Goal: Task Accomplishment & Management: Manage account settings

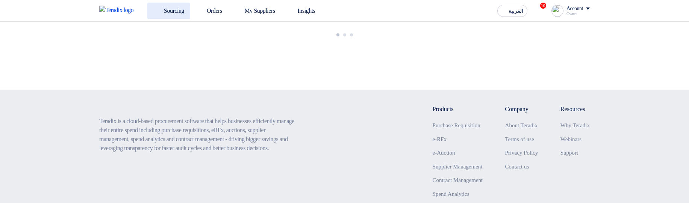
click at [166, 12] on link "Sourcing" at bounding box center [168, 11] width 43 height 17
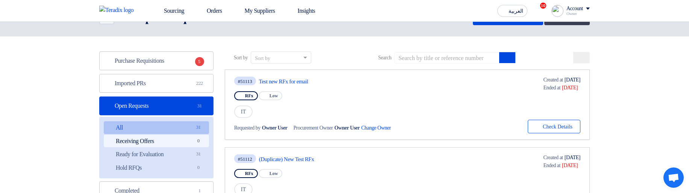
scroll to position [45, 0]
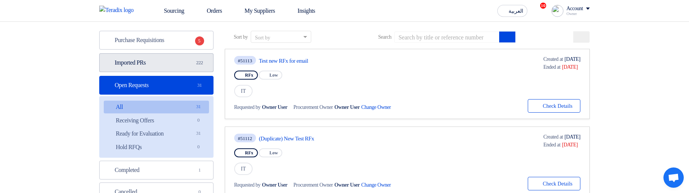
click at [188, 70] on link "Imported PRs Imported PRs 222" at bounding box center [156, 62] width 114 height 19
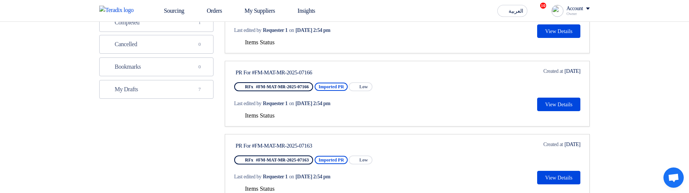
scroll to position [180, 0]
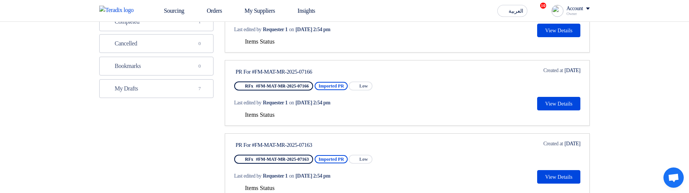
click at [265, 118] on span "Items Status" at bounding box center [260, 115] width 30 height 6
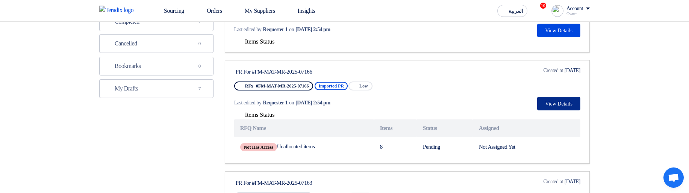
click at [566, 103] on button "View Details" at bounding box center [558, 104] width 43 height 14
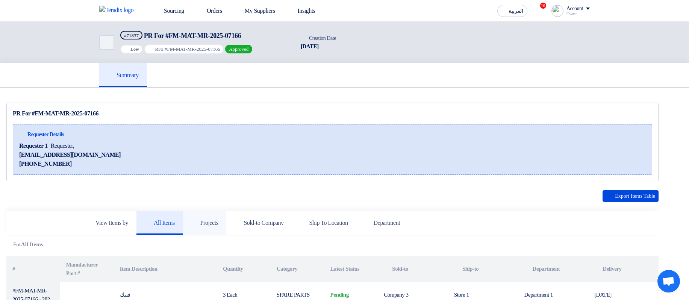
click at [211, 221] on h5 "Projects" at bounding box center [204, 223] width 27 height 8
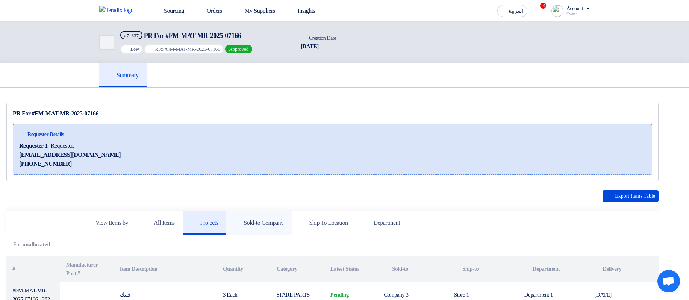
click at [284, 220] on h5 "Sold-to Company" at bounding box center [259, 223] width 49 height 8
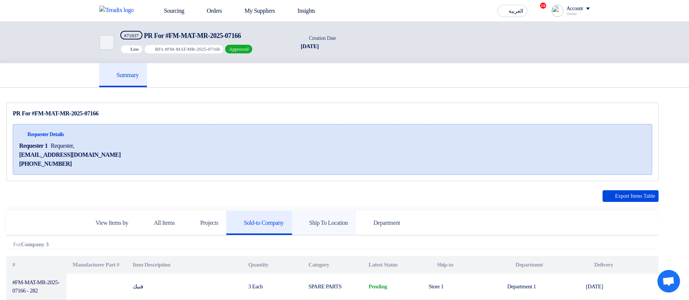
click at [356, 218] on link "Ship To Location" at bounding box center [324, 223] width 64 height 24
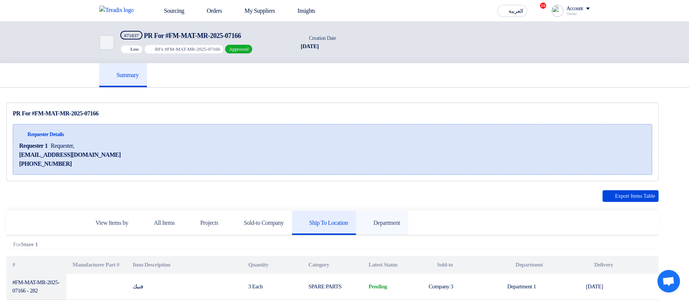
click at [364, 219] on use at bounding box center [364, 219] width 0 height 0
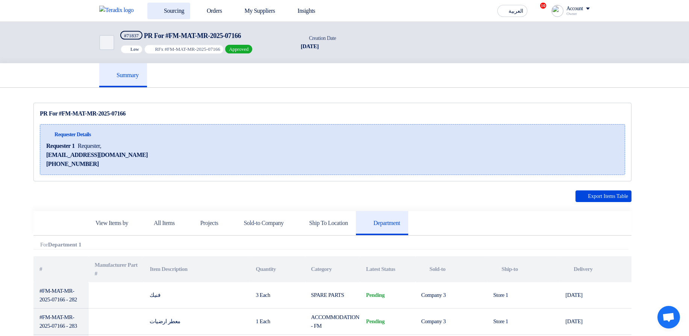
click at [165, 9] on link "Sourcing" at bounding box center [168, 11] width 43 height 17
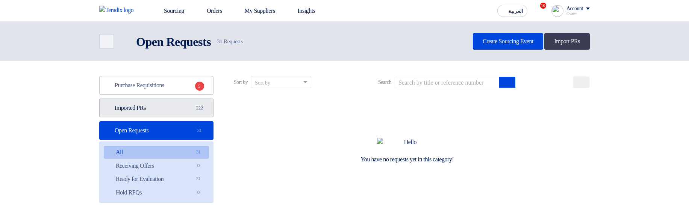
click at [163, 106] on link "Imported PRs Imported PRs 222" at bounding box center [156, 108] width 114 height 19
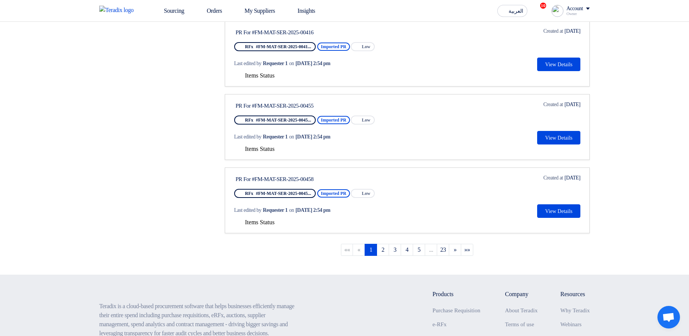
scroll to position [696, 0]
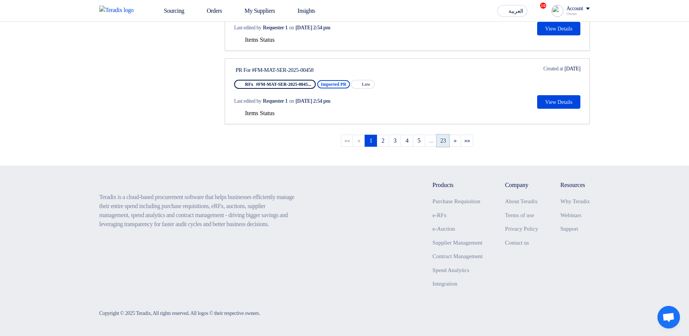
click at [446, 139] on link "23" at bounding box center [443, 141] width 12 height 12
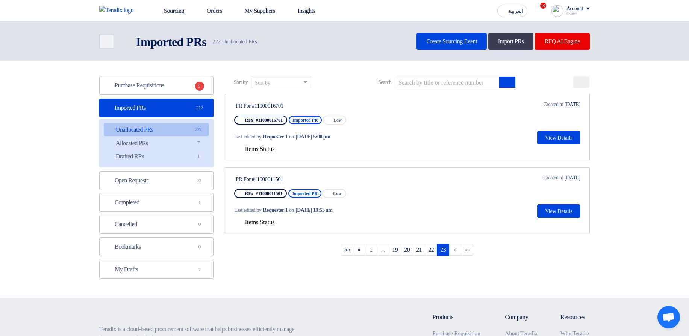
click at [275, 150] on span "Items Status" at bounding box center [260, 149] width 30 height 6
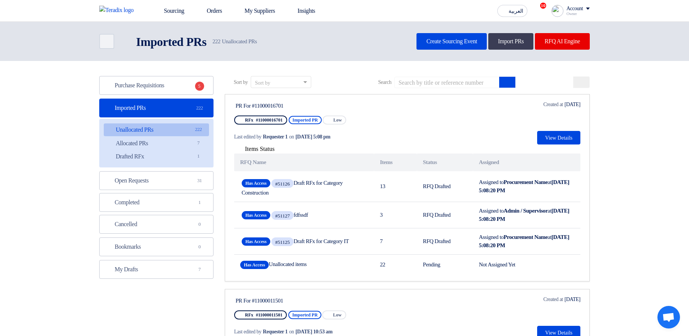
drag, startPoint x: 232, startPoint y: 105, endPoint x: 327, endPoint y: 101, distance: 94.8
click at [327, 101] on link "PR For #11000016701 RFx #11000016701 Imported PR Priority Low Last edited by Re…" at bounding box center [407, 187] width 365 height 187
drag, startPoint x: 323, startPoint y: 103, endPoint x: 250, endPoint y: 102, distance: 73.0
click at [243, 99] on link "PR For #11000016701 RFx #11000016701 Imported PR Priority Low Last edited by Re…" at bounding box center [407, 187] width 365 height 187
click at [251, 103] on div "PR For #11000016701" at bounding box center [306, 105] width 141 height 7
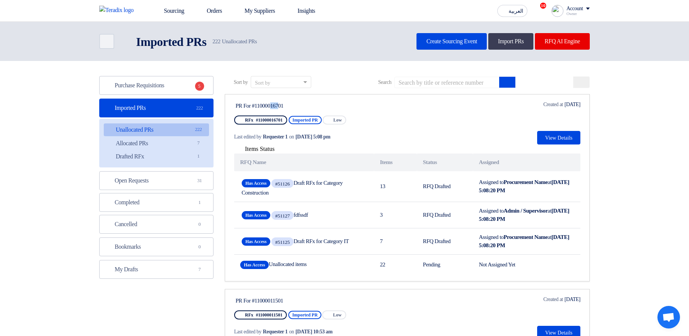
click at [251, 103] on div "PR For #11000016701" at bounding box center [306, 105] width 141 height 7
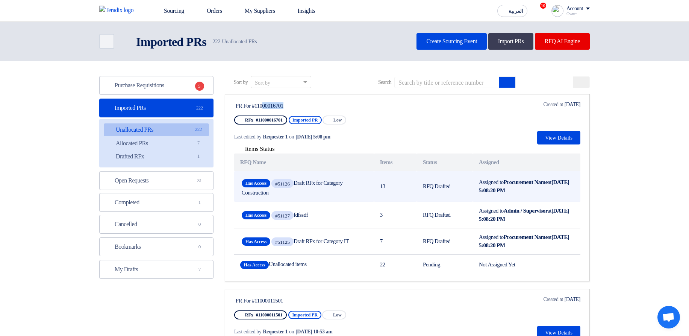
drag, startPoint x: 299, startPoint y: 182, endPoint x: 311, endPoint y: 195, distance: 18.1
click at [311, 195] on span "Has Access #51126 Draft RFx for Category Construction" at bounding box center [304, 186] width 125 height 18
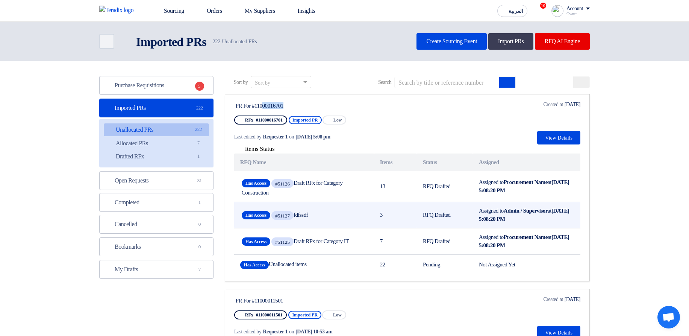
drag, startPoint x: 303, startPoint y: 212, endPoint x: 325, endPoint y: 214, distance: 21.9
click at [325, 205] on span "Has Access #51127 fdfssdf" at bounding box center [304, 215] width 125 height 12
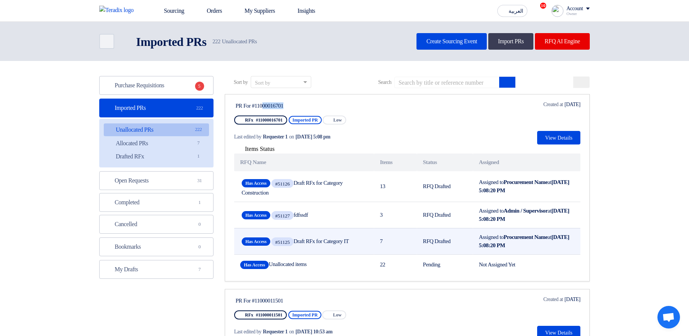
drag, startPoint x: 302, startPoint y: 238, endPoint x: 367, endPoint y: 235, distance: 65.1
click at [367, 205] on div "Has Access #51125 Draft RFx for Category IT" at bounding box center [304, 241] width 128 height 15
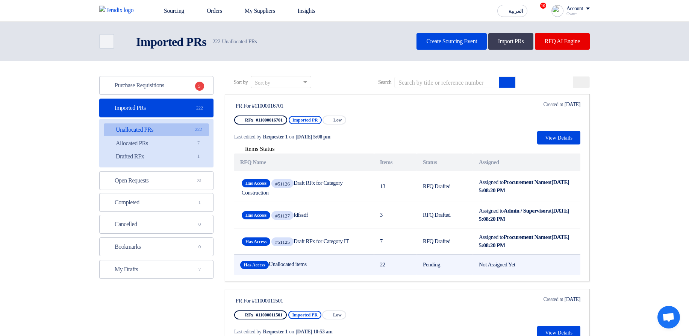
click at [277, 205] on td "Has Access Unallocated items" at bounding box center [304, 264] width 140 height 21
drag, startPoint x: 277, startPoint y: 263, endPoint x: 394, endPoint y: 265, distance: 117.3
click at [322, 205] on td "Has Access Unallocated items" at bounding box center [304, 264] width 140 height 21
drag, startPoint x: 389, startPoint y: 266, endPoint x: 375, endPoint y: 265, distance: 13.9
click at [375, 205] on td "22" at bounding box center [395, 264] width 43 height 21
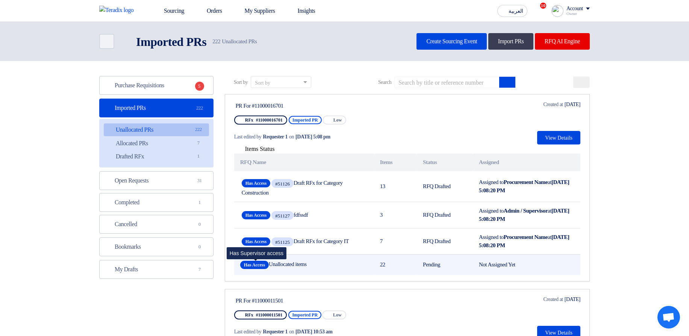
drag, startPoint x: 334, startPoint y: 262, endPoint x: 269, endPoint y: 266, distance: 64.4
click at [269, 205] on td "Has Access Unallocated items Has Supervisor access" at bounding box center [304, 264] width 140 height 21
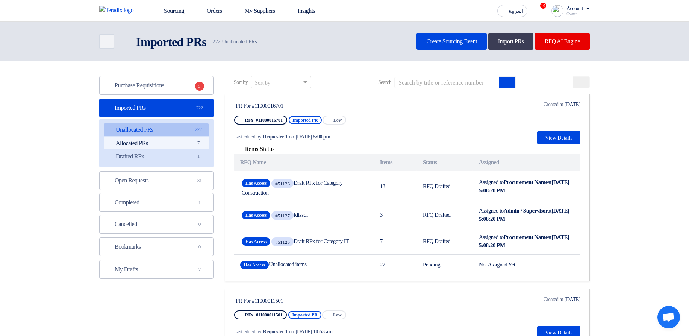
click at [171, 146] on link "Allocated PRs Allocated PRs 7" at bounding box center [156, 143] width 105 height 13
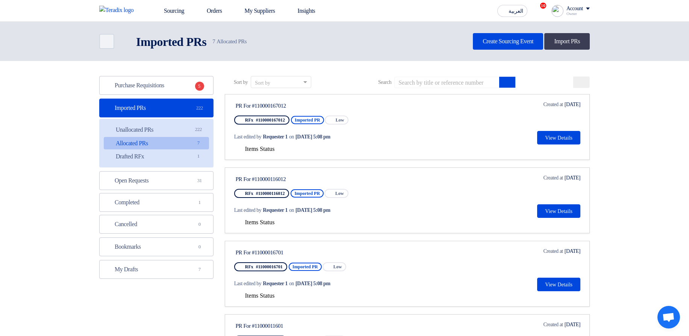
click at [248, 147] on span "Items Status" at bounding box center [260, 149] width 30 height 6
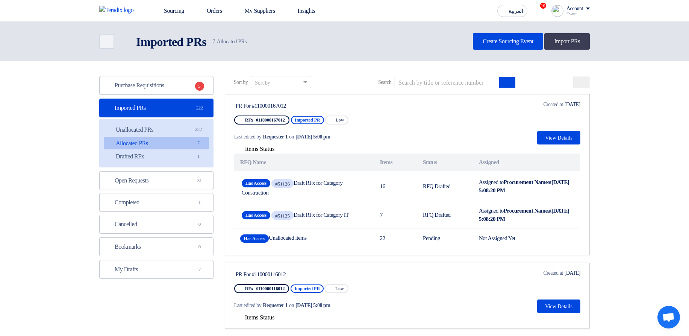
click at [248, 147] on span "Items Status" at bounding box center [260, 149] width 30 height 6
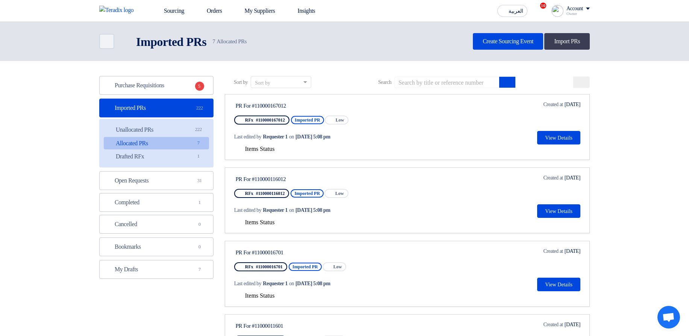
click at [275, 205] on span "Items Status" at bounding box center [260, 222] width 30 height 6
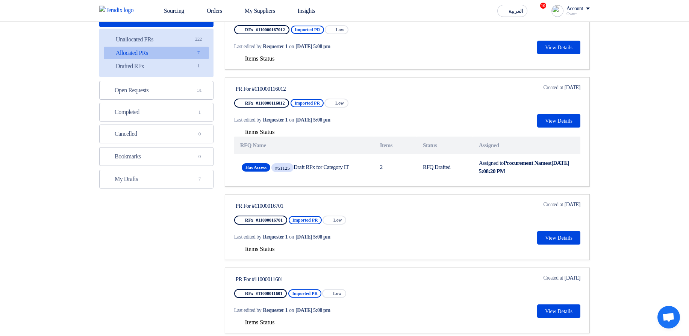
click at [256, 205] on span "Items Status" at bounding box center [260, 249] width 30 height 6
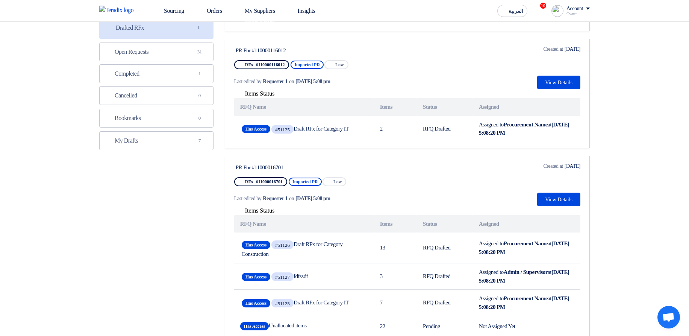
scroll to position [271, 0]
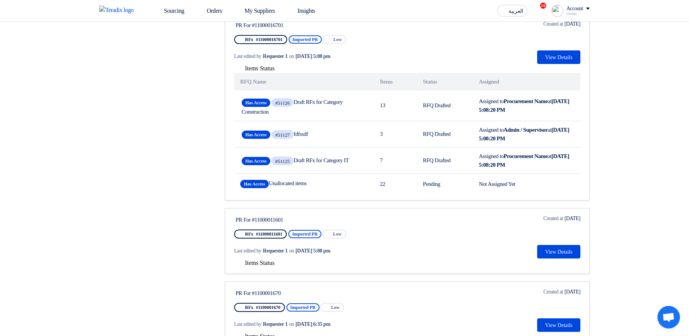
click at [270, 205] on span "Items Status" at bounding box center [260, 262] width 30 height 6
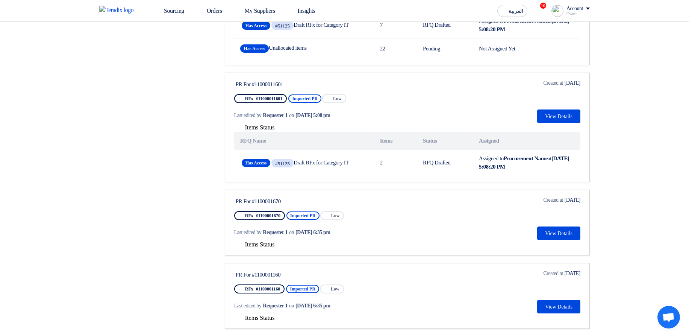
click at [270, 205] on span "Items Status" at bounding box center [260, 244] width 30 height 6
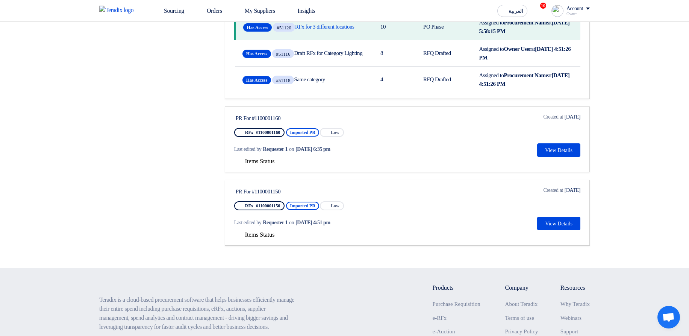
scroll to position [722, 0]
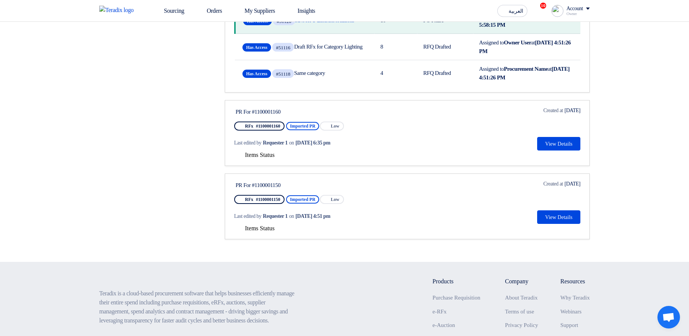
click at [270, 159] on div "Items Status" at bounding box center [407, 154] width 346 height 9
click at [260, 158] on span "Items Status" at bounding box center [260, 155] width 30 height 6
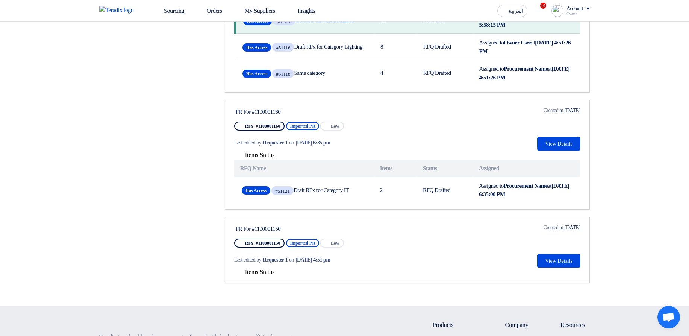
drag, startPoint x: 255, startPoint y: 279, endPoint x: 261, endPoint y: 279, distance: 5.3
click at [255, 205] on span "Items Status" at bounding box center [260, 271] width 30 height 6
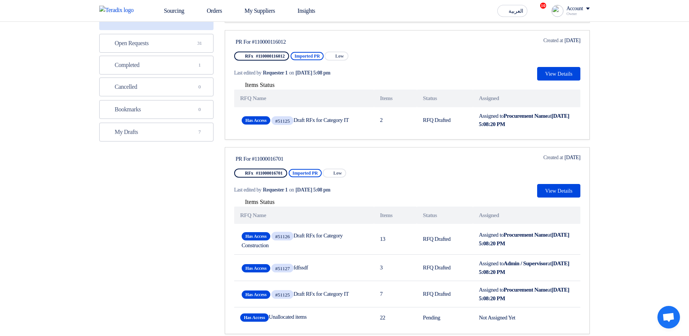
scroll to position [182, 0]
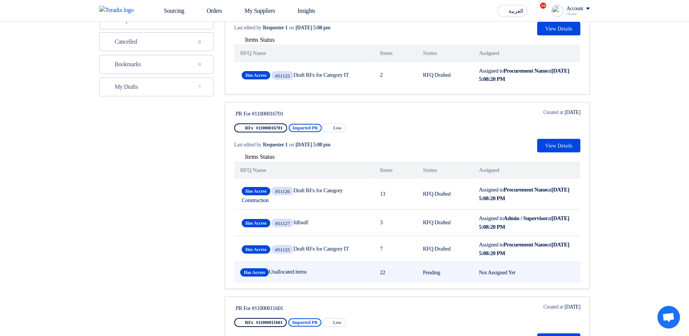
drag, startPoint x: 376, startPoint y: 268, endPoint x: 397, endPoint y: 272, distance: 21.8
click at [397, 205] on td "22" at bounding box center [395, 272] width 43 height 21
click at [395, 205] on td "22" at bounding box center [395, 272] width 43 height 21
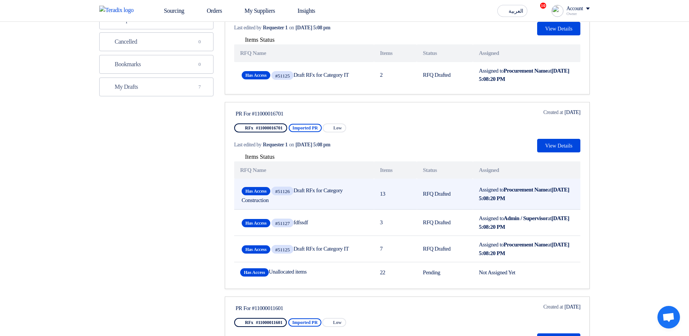
drag, startPoint x: 365, startPoint y: 254, endPoint x: 252, endPoint y: 180, distance: 136.1
click at [252, 180] on tbody "Has Access #51126 Draft RFx for Category Construction 13 RFQ Drafted Assigned t…" at bounding box center [407, 231] width 346 height 104
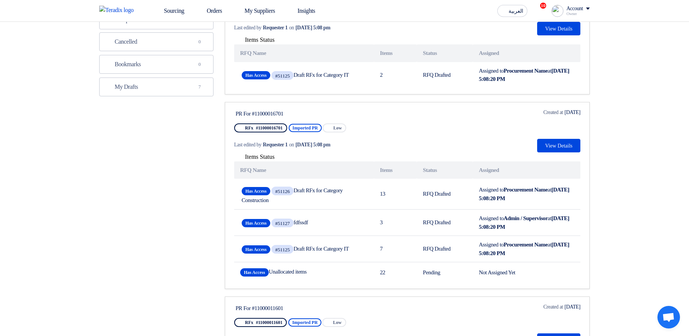
drag, startPoint x: 235, startPoint y: 113, endPoint x: 304, endPoint y: 112, distance: 68.4
click at [304, 112] on div "PR For #11000016701" at bounding box center [306, 113] width 141 height 7
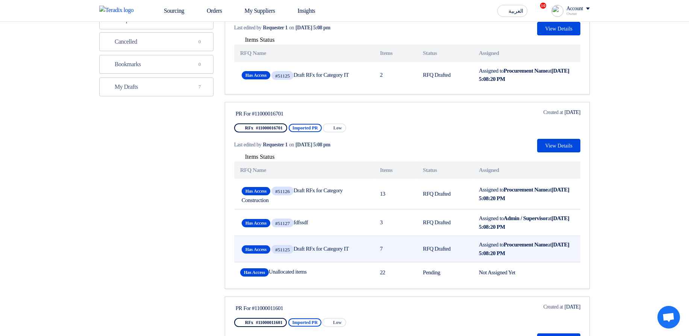
drag, startPoint x: 238, startPoint y: 184, endPoint x: 573, endPoint y: 258, distance: 343.6
click at [573, 205] on tbody "Has Access #51126 Draft RFx for Category Construction 13 RFQ Drafted Assigned t…" at bounding box center [407, 231] width 346 height 104
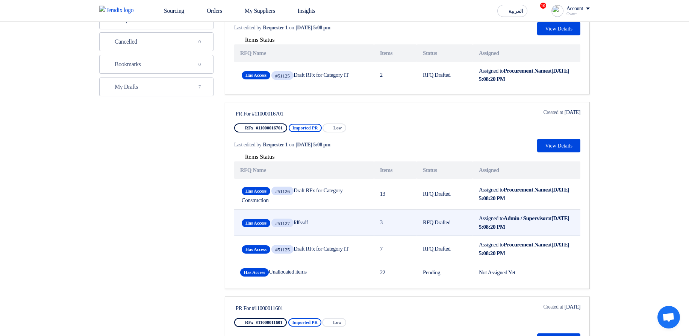
drag, startPoint x: 546, startPoint y: 243, endPoint x: 380, endPoint y: 227, distance: 166.9
click at [545, 205] on b "Procurement Name" at bounding box center [526, 244] width 44 height 6
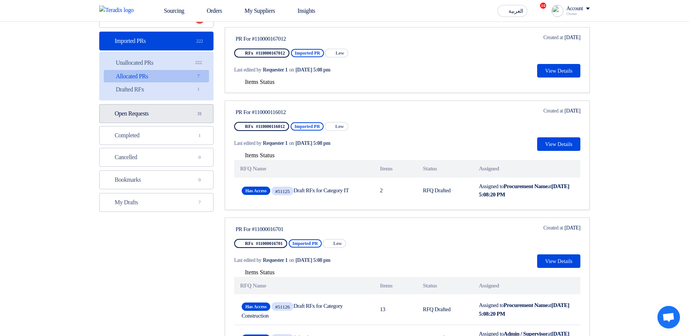
scroll to position [0, 0]
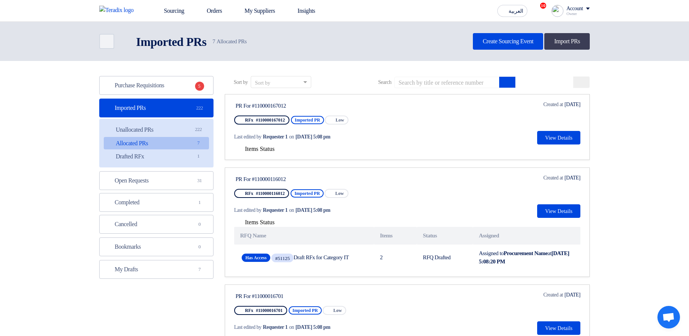
click at [158, 122] on ul "Unallocated PRs Unallocated PRs 222 Allocated PRs Allocated PRs 7 Drafted RFx D…" at bounding box center [156, 143] width 114 height 49
click at [158, 131] on link "Unallocated PRs Unallocated PRs 222" at bounding box center [156, 129] width 105 height 13
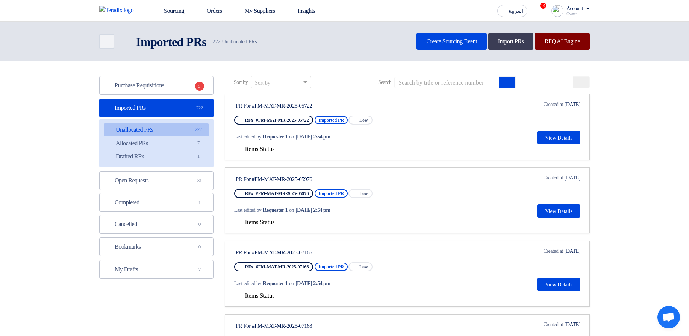
click at [571, 43] on link "RFQ AI Engine" at bounding box center [562, 41] width 55 height 17
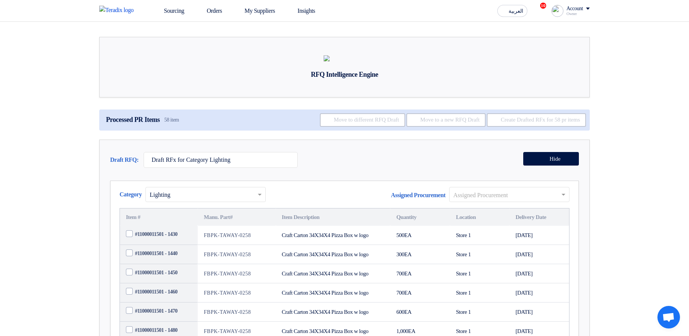
scroll to position [90, 0]
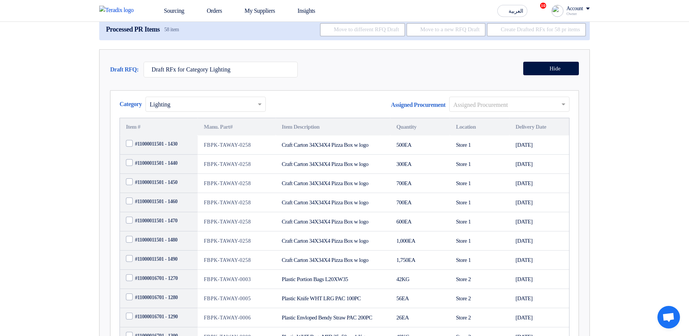
drag, startPoint x: 171, startPoint y: 56, endPoint x: 214, endPoint y: 59, distance: 43.3
click at [214, 40] on div "Processed PR Items 58 item Move to different RFQ Draft Move to a new RFQ Draft …" at bounding box center [344, 29] width 491 height 21
drag, startPoint x: 150, startPoint y: 168, endPoint x: 504, endPoint y: 314, distance: 383.0
click at [504, 205] on td "Store 2" at bounding box center [480, 279] width 60 height 19
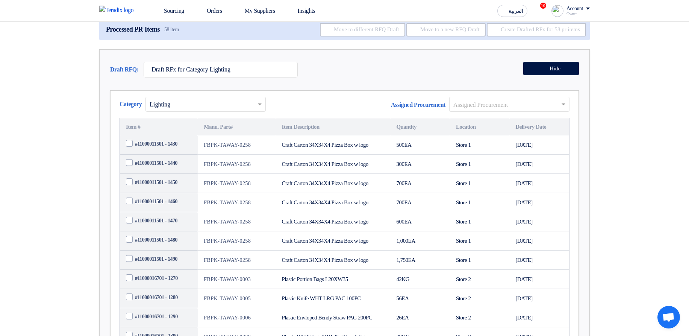
drag, startPoint x: 506, startPoint y: 313, endPoint x: 146, endPoint y: 158, distance: 392.1
click at [143, 118] on div "Category × Lighting" at bounding box center [193, 107] width 146 height 21
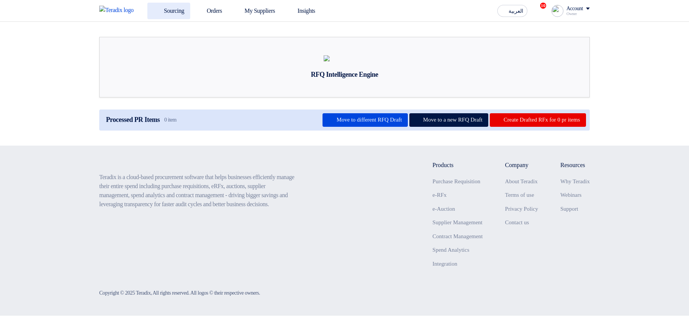
click at [162, 7] on link "Sourcing" at bounding box center [168, 11] width 43 height 17
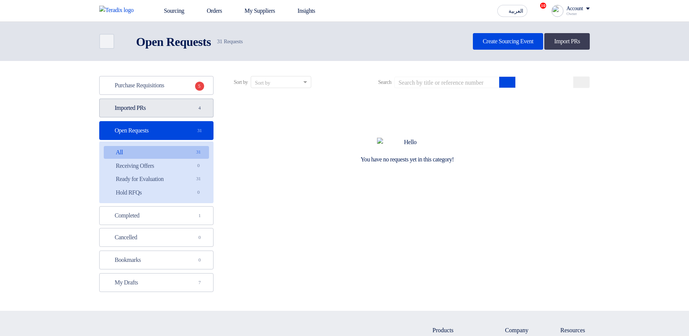
click at [197, 99] on link "Imported PRs Imported PRs 4" at bounding box center [156, 108] width 114 height 19
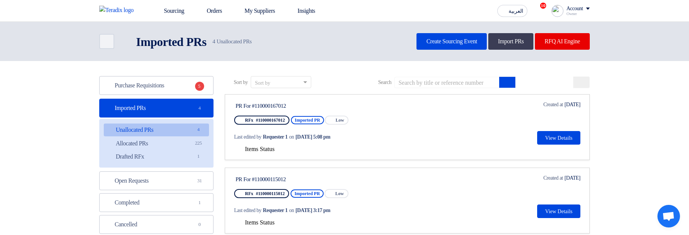
click at [252, 148] on span "Items Status" at bounding box center [260, 149] width 30 height 6
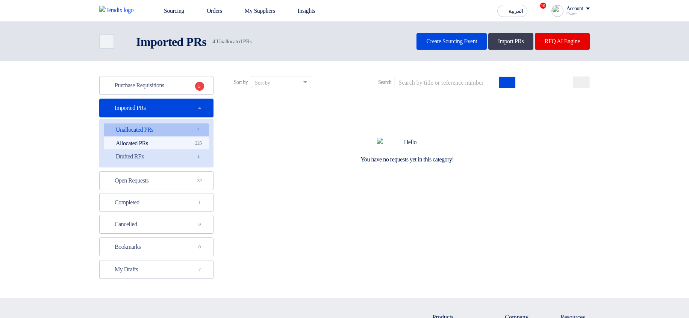
click at [173, 141] on link "Allocated PRs Allocated PRs 225" at bounding box center [156, 143] width 105 height 13
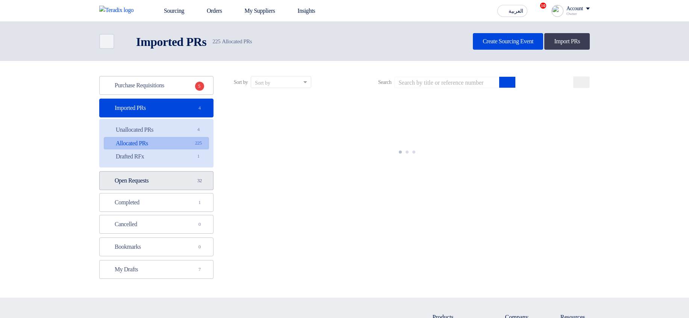
click at [176, 180] on link "Open Requests Open Requests 32" at bounding box center [156, 180] width 114 height 19
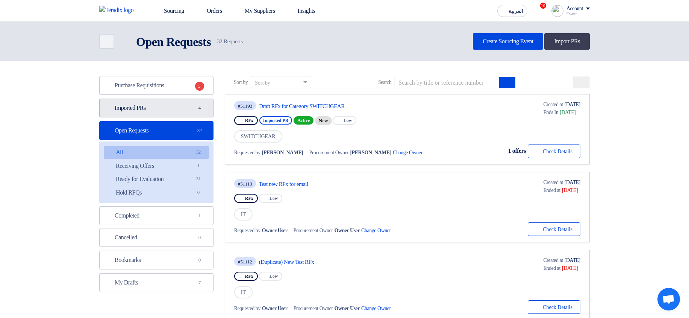
click at [170, 110] on link "Imported PRs Imported PRs 4" at bounding box center [156, 108] width 114 height 19
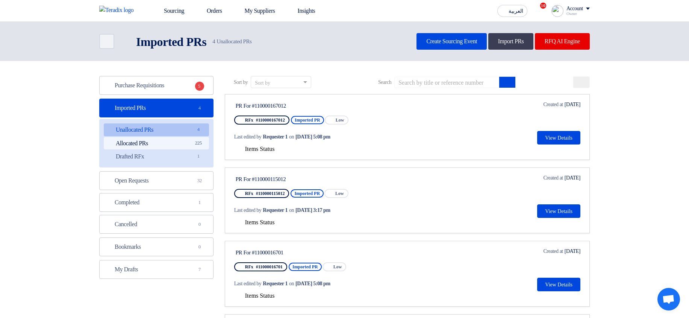
click at [176, 144] on link "Allocated PRs Allocated PRs 225" at bounding box center [156, 143] width 105 height 13
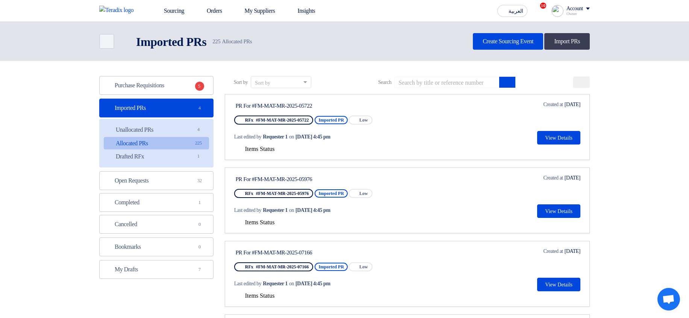
click at [266, 152] on span "Items Status" at bounding box center [260, 149] width 30 height 6
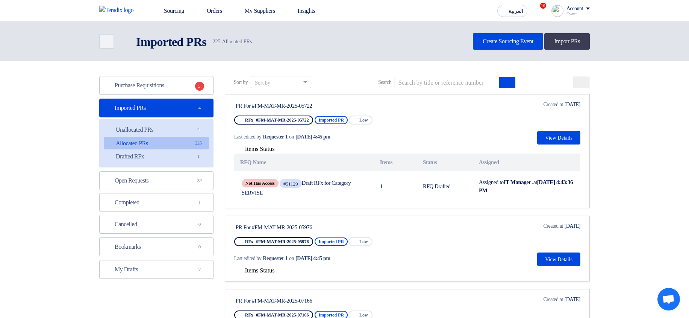
click at [266, 152] on span "Items Status" at bounding box center [260, 149] width 30 height 6
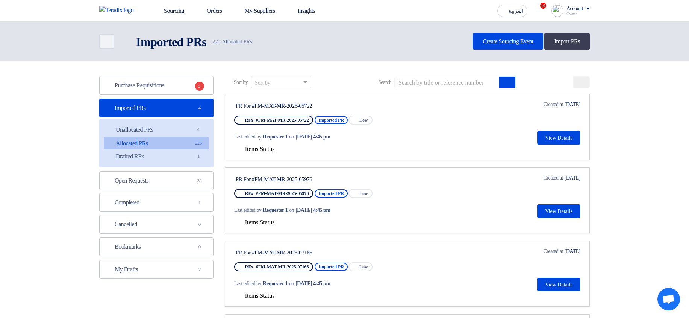
click at [260, 219] on span "Items Status" at bounding box center [260, 222] width 30 height 6
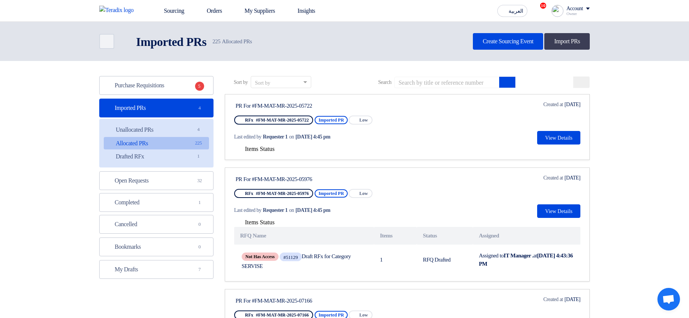
click at [260, 219] on span "Items Status" at bounding box center [260, 222] width 30 height 6
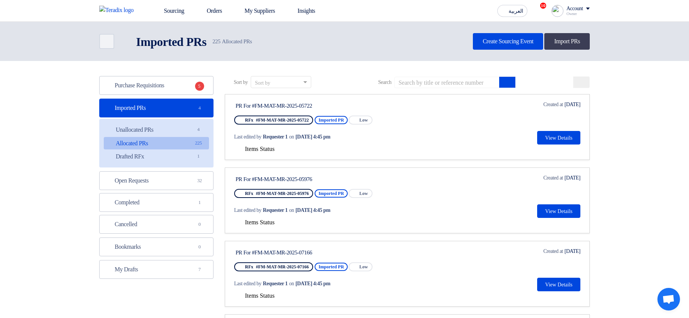
scroll to position [45, 0]
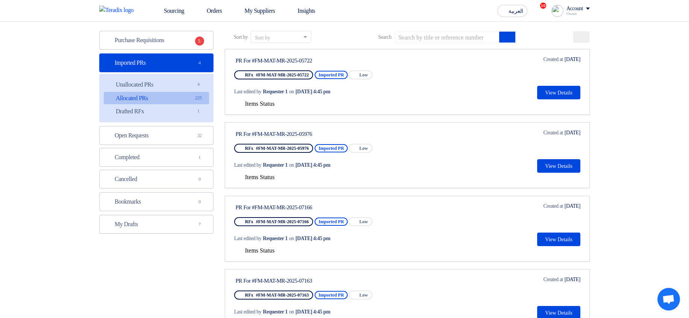
click at [255, 246] on div "Last edited by Requester 1 on Oct 4, 2025, 4:45 pm" at bounding box center [306, 237] width 144 height 15
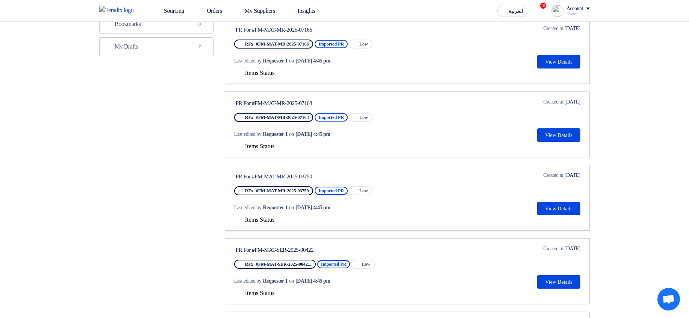
scroll to position [226, 0]
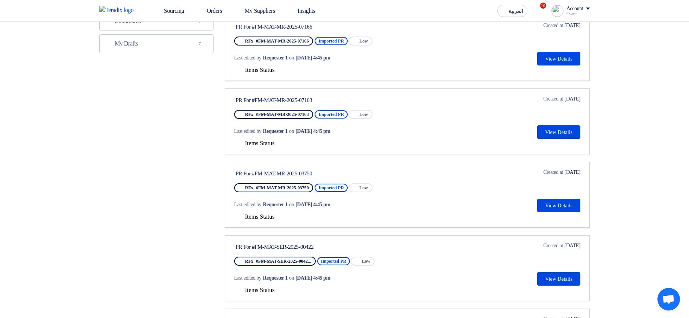
click at [261, 73] on button "Items Status" at bounding box center [254, 71] width 41 height 8
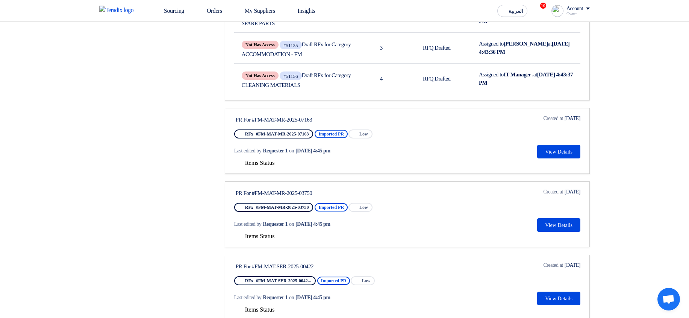
click at [269, 161] on span "Items Status" at bounding box center [260, 162] width 30 height 6
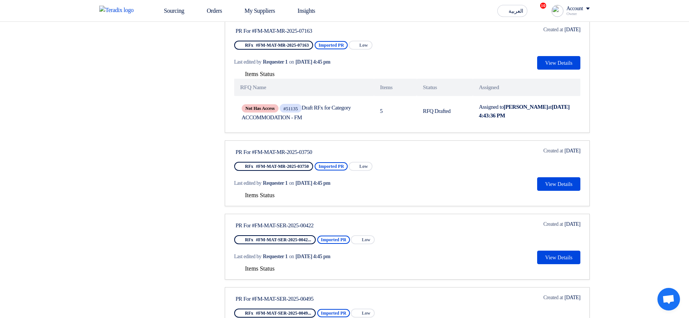
scroll to position [406, 0]
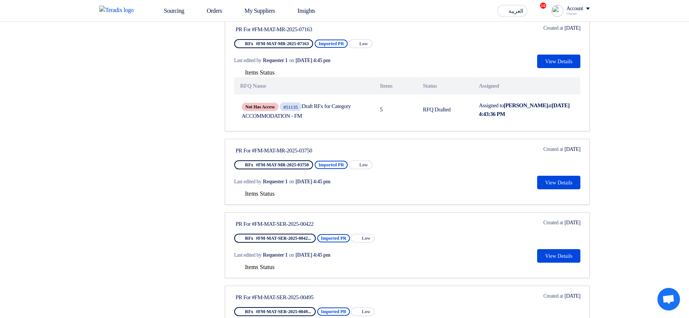
click at [263, 193] on span "Items Status" at bounding box center [260, 193] width 30 height 6
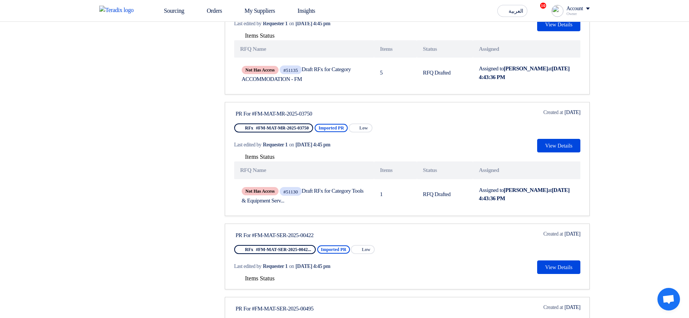
scroll to position [496, 0]
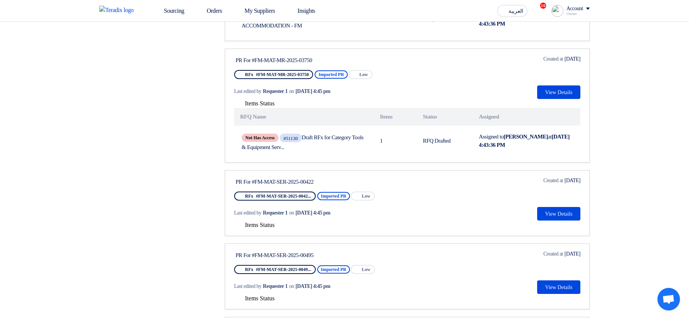
click at [259, 228] on span "Items Status" at bounding box center [260, 224] width 30 height 6
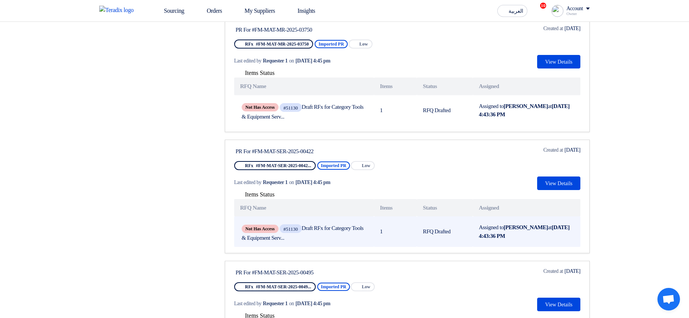
scroll to position [587, 0]
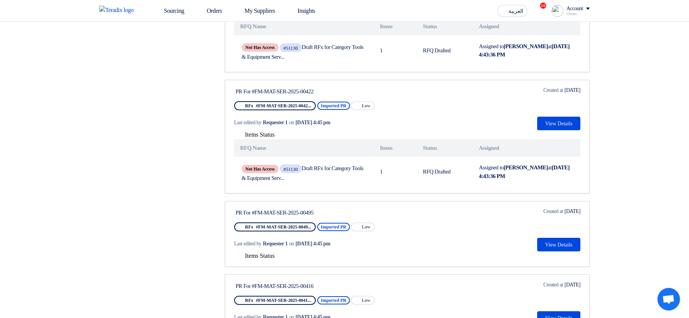
click at [247, 256] on span "Items Status" at bounding box center [260, 255] width 30 height 6
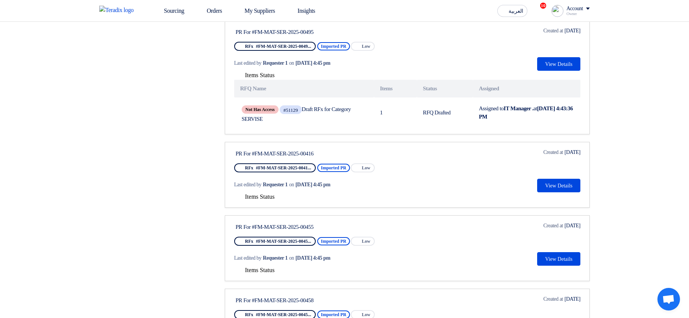
click at [255, 197] on span "Items Status" at bounding box center [260, 196] width 30 height 6
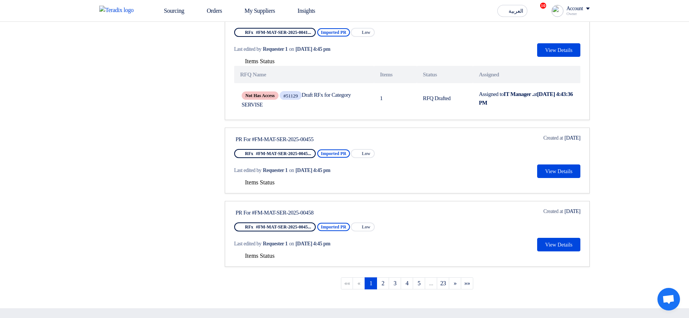
click at [264, 182] on span "Items Status" at bounding box center [260, 182] width 30 height 6
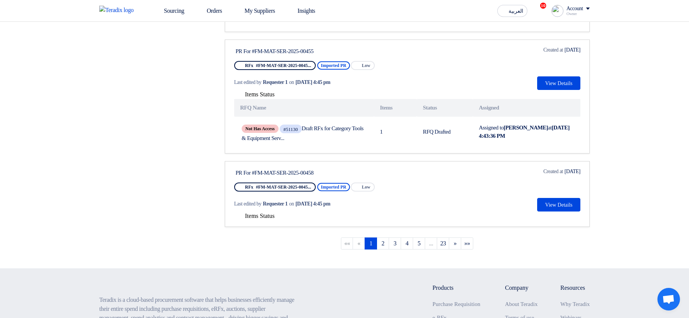
scroll to position [993, 0]
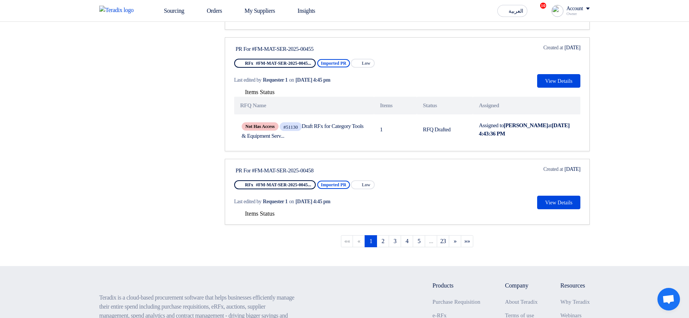
click at [257, 208] on div "Last edited by Requester 1 on Oct 4, 2025, 4:45 pm" at bounding box center [306, 201] width 144 height 15
click at [261, 214] on span "Items Status" at bounding box center [260, 213] width 30 height 6
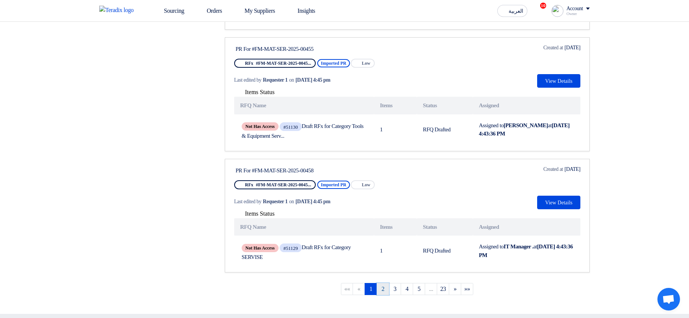
click at [383, 288] on link "2" at bounding box center [383, 289] width 12 height 12
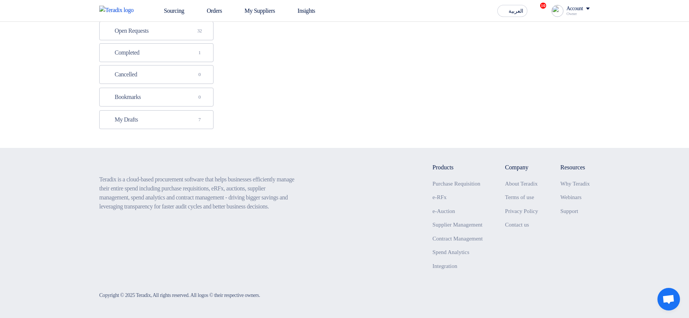
scroll to position [0, 0]
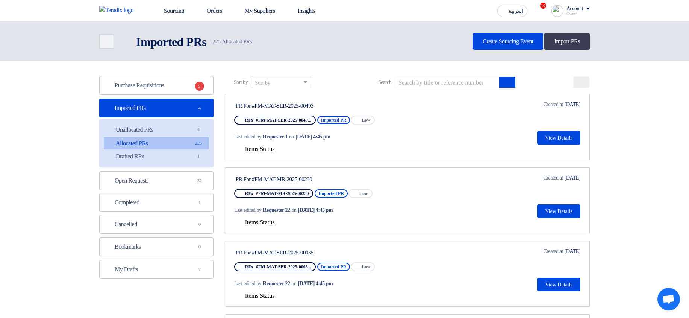
click at [258, 146] on span "Items Status" at bounding box center [260, 149] width 30 height 6
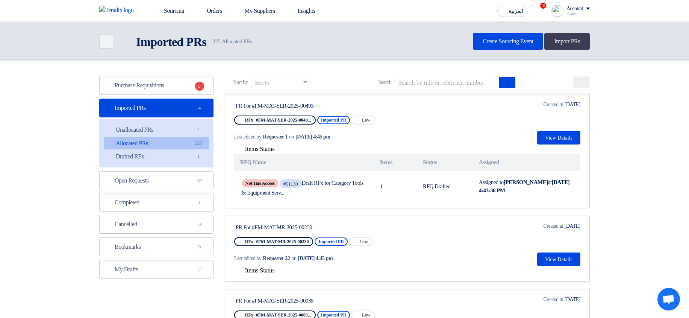
click at [258, 146] on span "Items Status" at bounding box center [260, 149] width 30 height 6
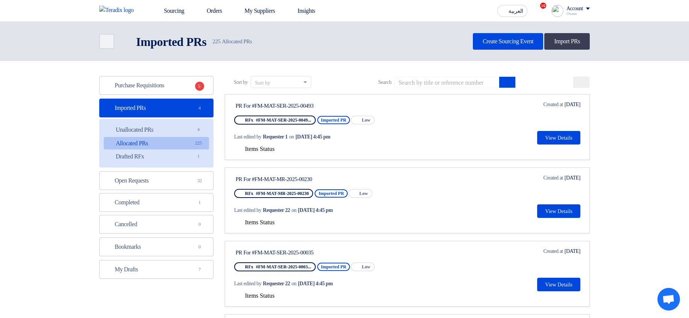
click at [250, 223] on span "Items Status" at bounding box center [260, 222] width 30 height 6
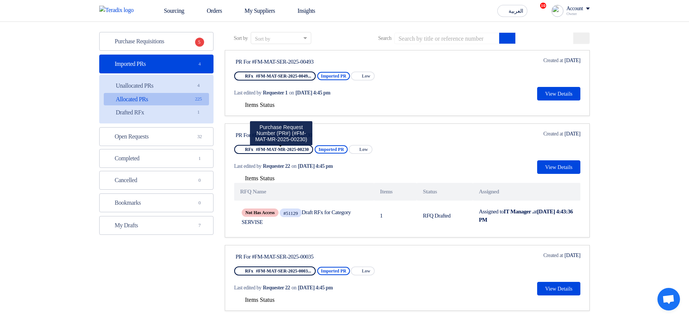
scroll to position [45, 0]
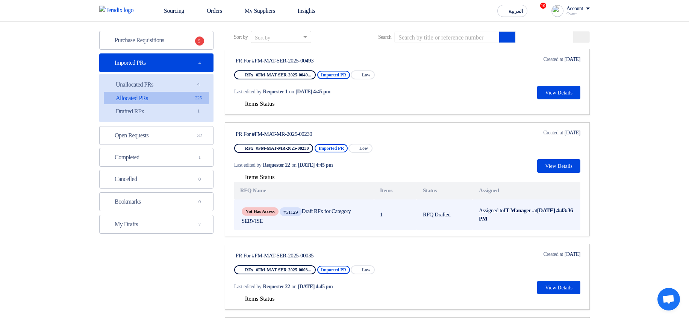
drag, startPoint x: 253, startPoint y: 218, endPoint x: 276, endPoint y: 218, distance: 22.9
click at [274, 218] on span "Not Has Access #51129 Draft RFx for Category SERVISE" at bounding box center [304, 215] width 125 height 18
click at [276, 218] on span "Not Has Access #51129 Draft RFx for Category SERVISE" at bounding box center [304, 215] width 125 height 18
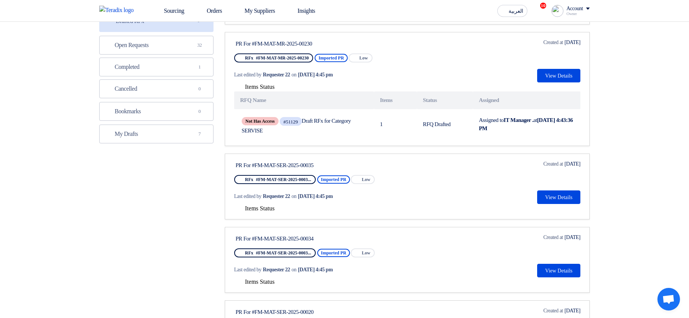
click at [249, 206] on span "Items Status" at bounding box center [260, 208] width 30 height 6
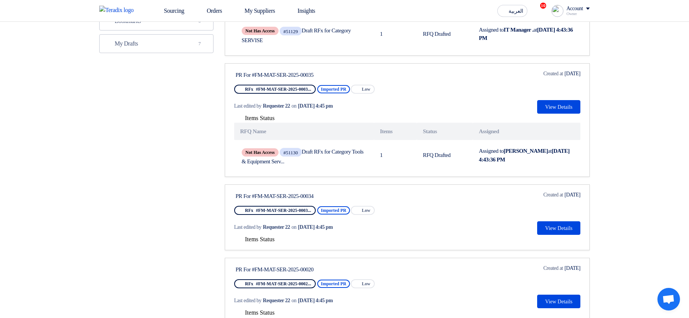
click at [259, 243] on button "Items Status" at bounding box center [254, 240] width 41 height 8
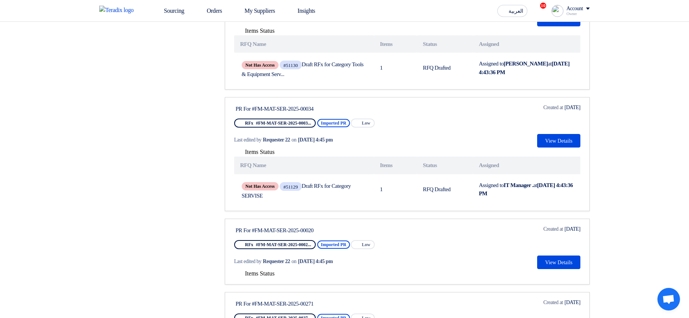
scroll to position [316, 0]
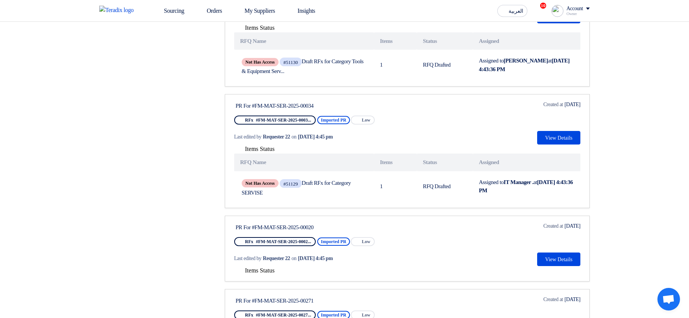
drag, startPoint x: 265, startPoint y: 262, endPoint x: 268, endPoint y: 273, distance: 11.9
click at [265, 267] on link "PR For #FM-MAT-SER-2025-00020 RFx #FM-MAT-SER-2025-0002... Imported PR Priority…" at bounding box center [407, 248] width 365 height 66
click at [268, 273] on span "Items Status" at bounding box center [260, 270] width 30 height 6
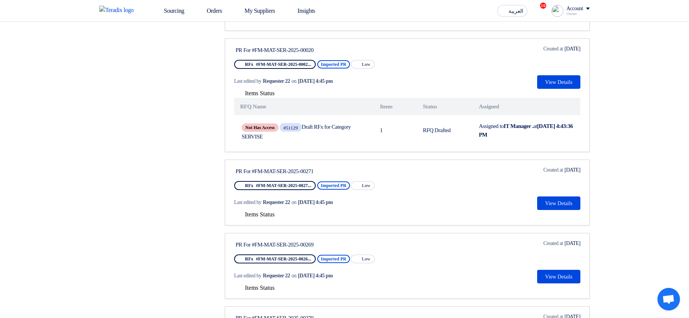
scroll to position [496, 0]
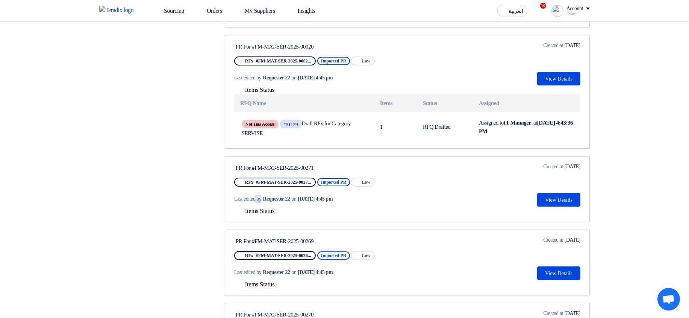
click at [259, 202] on div "Last edited by Requester 22 on Oct 4, 2025, 4:45 pm" at bounding box center [306, 198] width 144 height 15
click at [266, 208] on span "Items Status" at bounding box center [260, 211] width 30 height 6
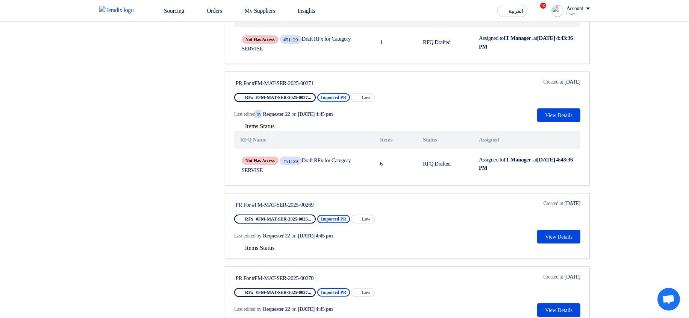
scroll to position [587, 0]
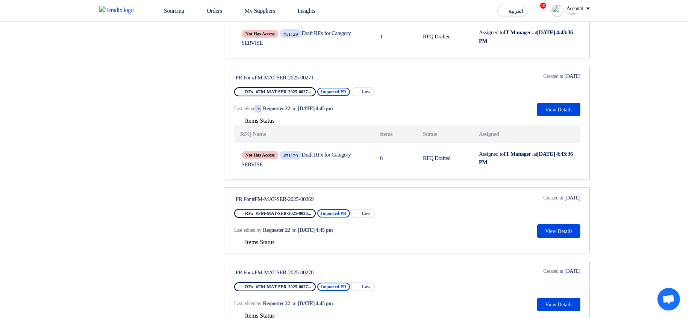
click at [254, 241] on span "Items Status" at bounding box center [260, 242] width 30 height 6
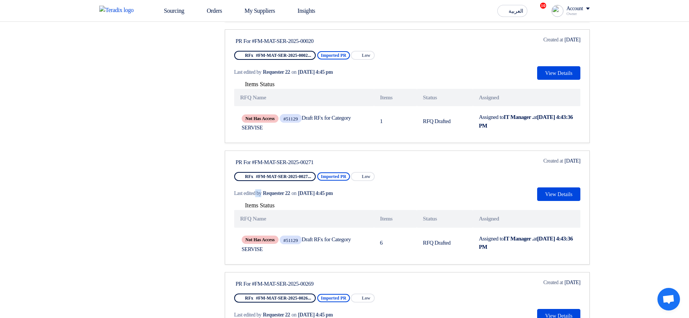
scroll to position [496, 0]
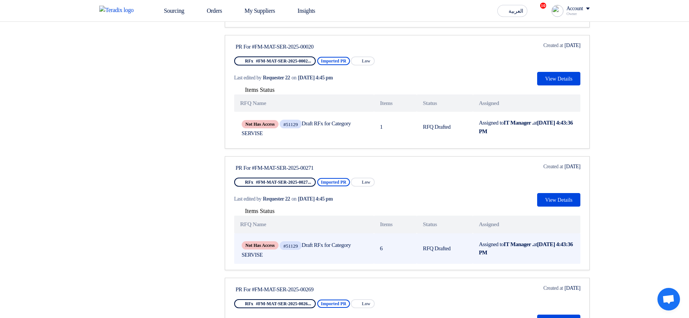
click at [252, 253] on span "Not Has Access #51129 Draft RFx for Category SERVISE" at bounding box center [304, 249] width 125 height 18
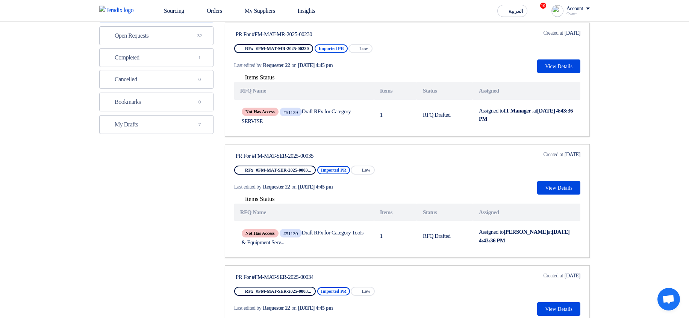
scroll to position [0, 0]
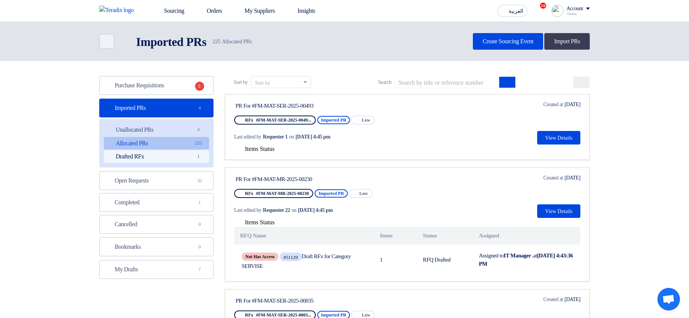
click at [182, 153] on link "Drafted RFx Drafted RFx 1" at bounding box center [156, 156] width 105 height 13
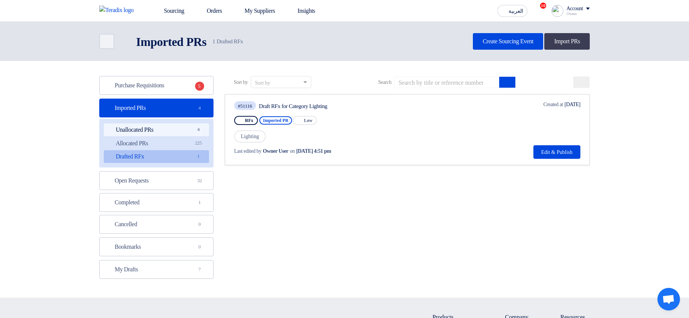
click at [127, 134] on link "Unallocated PRs Unallocated PRs 4" at bounding box center [156, 129] width 105 height 13
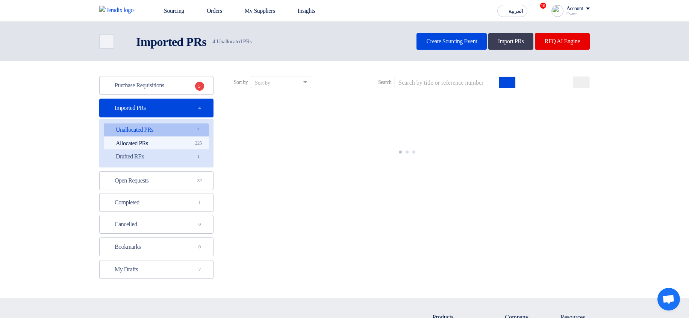
click at [134, 146] on link "Allocated PRs Allocated PRs 225" at bounding box center [156, 143] width 105 height 13
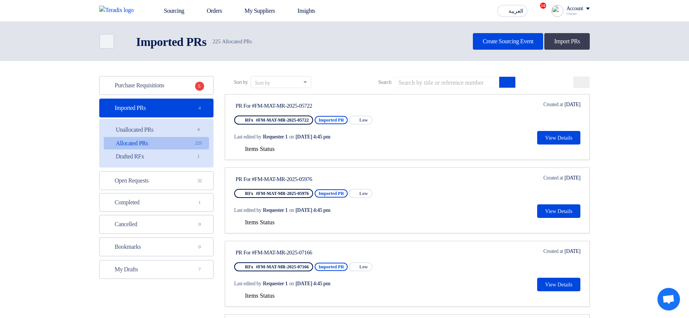
click at [256, 152] on span "Items Status" at bounding box center [260, 149] width 30 height 6
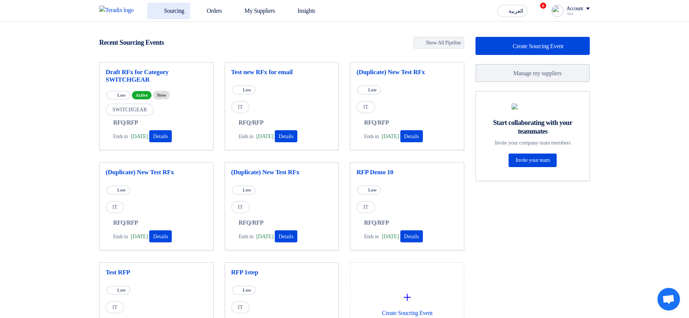
click at [171, 18] on link "Sourcing" at bounding box center [168, 11] width 43 height 17
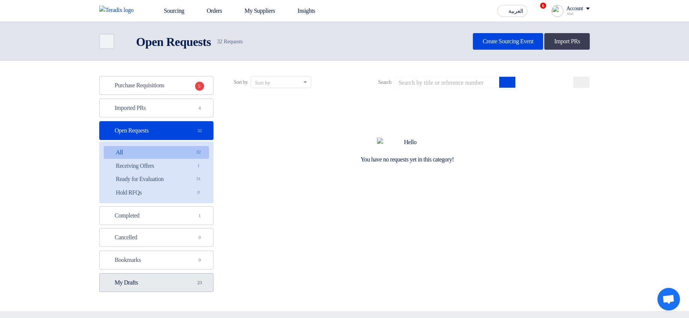
click at [170, 284] on link "My Drafts My Drafts 23" at bounding box center [156, 282] width 114 height 19
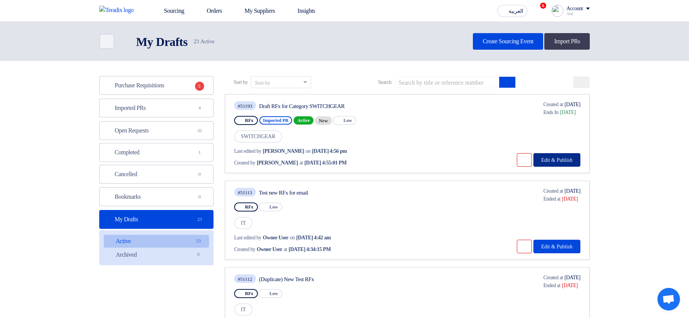
click at [554, 162] on button "Edit & Publish" at bounding box center [557, 160] width 47 height 14
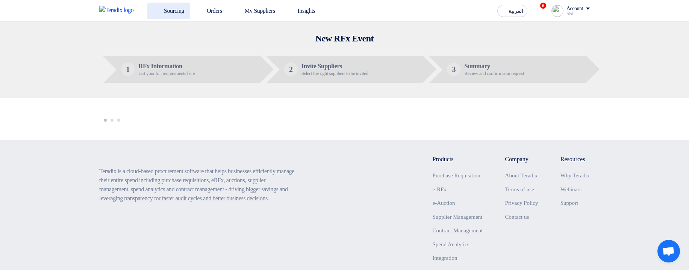
click at [153, 7] on use at bounding box center [153, 7] width 0 height 0
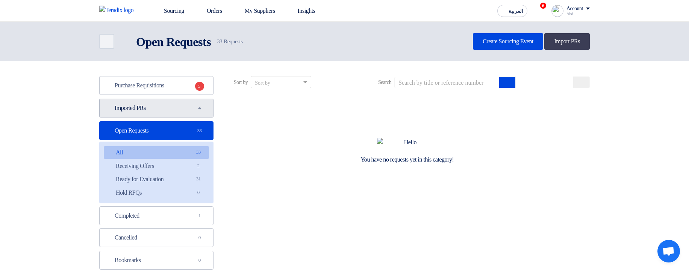
click at [182, 106] on link "Imported PRs Imported PRs 4" at bounding box center [156, 108] width 114 height 19
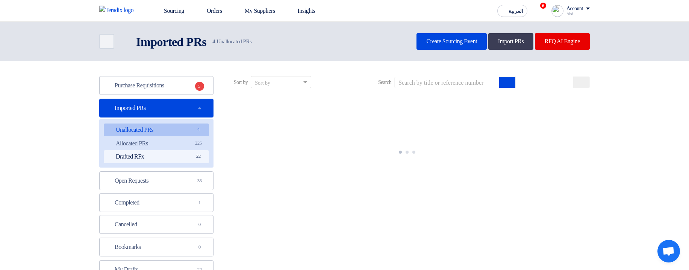
click at [180, 156] on link "Drafted RFx Drafted RFx 22" at bounding box center [156, 156] width 105 height 13
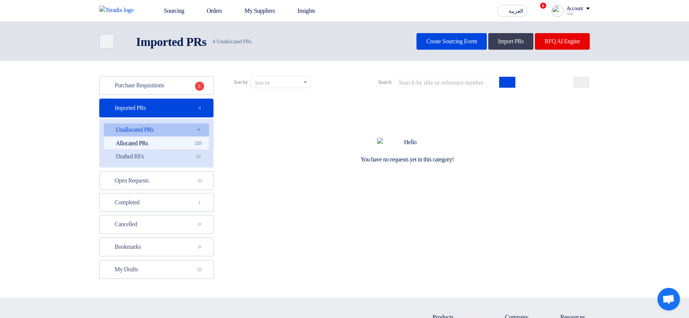
click at [167, 144] on link "Allocated PRs Allocated PRs 225" at bounding box center [156, 143] width 105 height 13
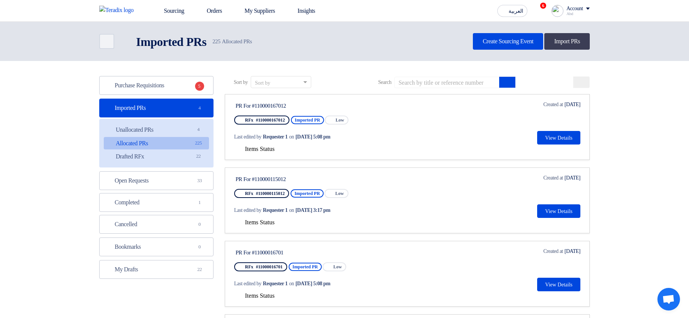
click at [261, 148] on span "Items Status" at bounding box center [260, 149] width 30 height 6
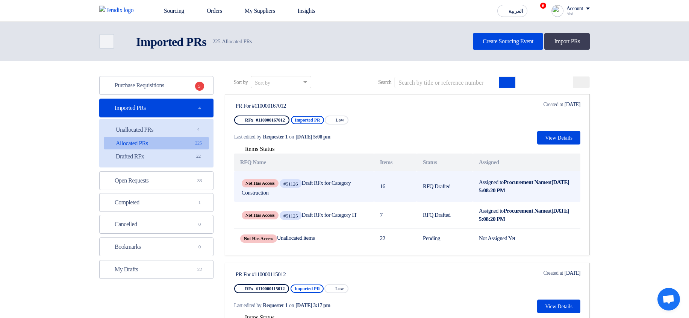
scroll to position [45, 0]
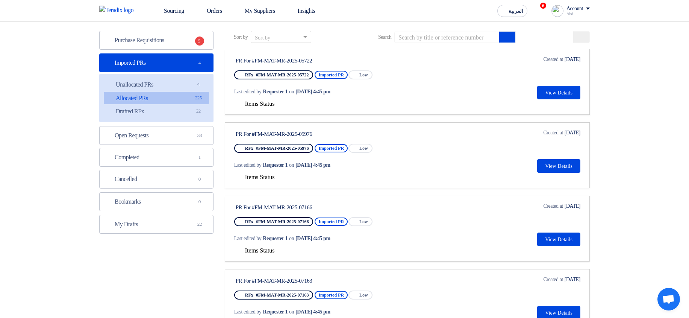
drag, startPoint x: 231, startPoint y: 98, endPoint x: 234, endPoint y: 107, distance: 9.0
click at [231, 100] on link "PR For #FM-MAT-MR-2025-05722 RFx #FM-MAT-MR-2025-05722 Imported PR Priority Low…" at bounding box center [407, 82] width 365 height 66
click at [250, 105] on span "Items Status" at bounding box center [260, 103] width 30 height 6
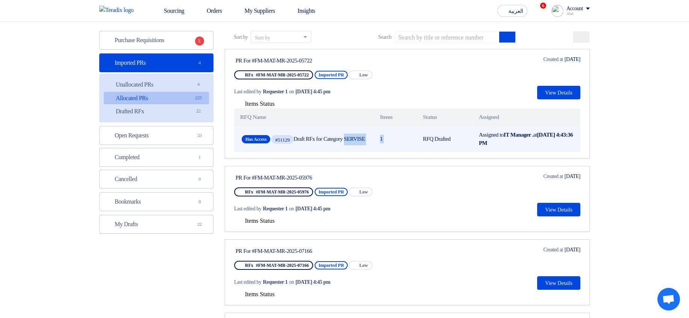
drag, startPoint x: 320, startPoint y: 138, endPoint x: 472, endPoint y: 136, distance: 151.9
click at [472, 136] on tr "Has Access #51129 Draft RFx for Category SERVISE 1 RFQ Drafted Assigned to IT M…" at bounding box center [407, 139] width 346 height 26
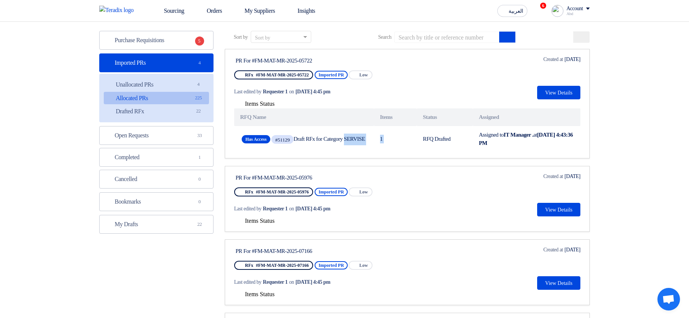
click at [260, 224] on span "Items Status" at bounding box center [260, 220] width 30 height 6
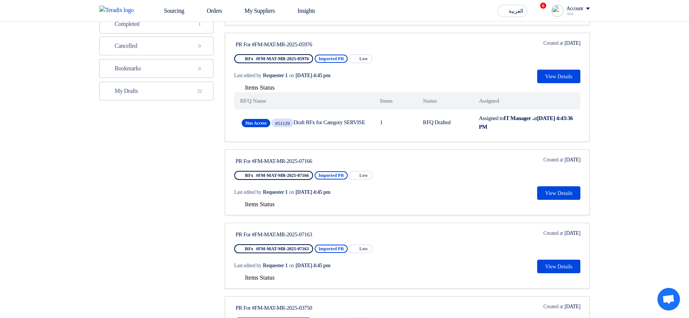
scroll to position [180, 0]
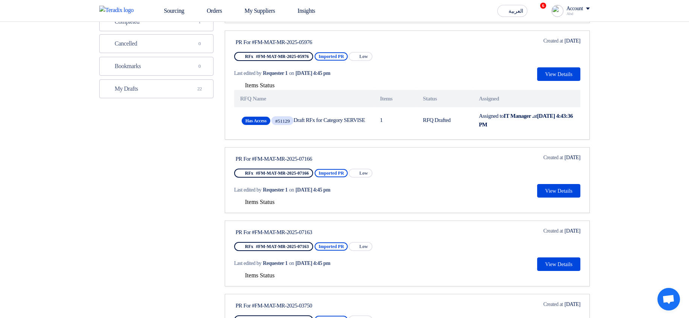
click at [270, 206] on div "Items Status" at bounding box center [407, 201] width 346 height 9
click at [256, 205] on span "Items Status" at bounding box center [260, 202] width 30 height 6
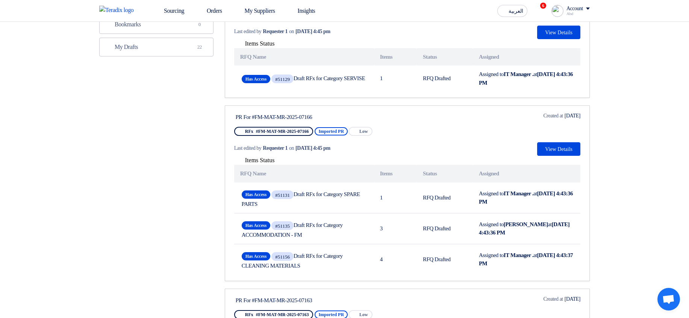
scroll to position [316, 0]
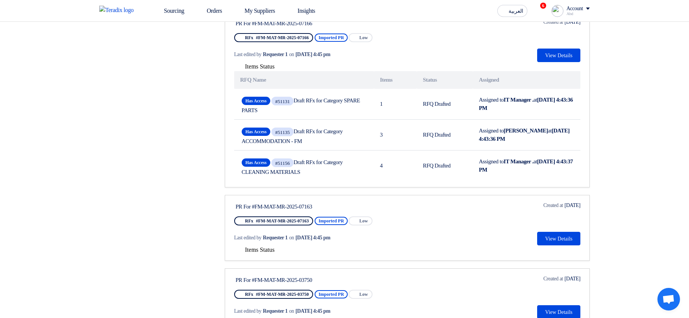
click at [275, 253] on span "Items Status" at bounding box center [260, 249] width 30 height 6
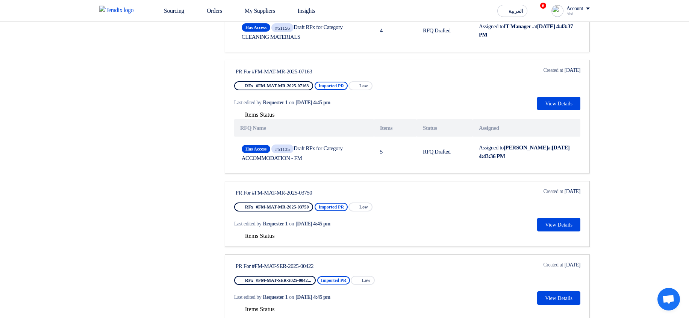
scroll to position [451, 0]
click at [252, 238] on span "Items Status" at bounding box center [260, 235] width 30 height 6
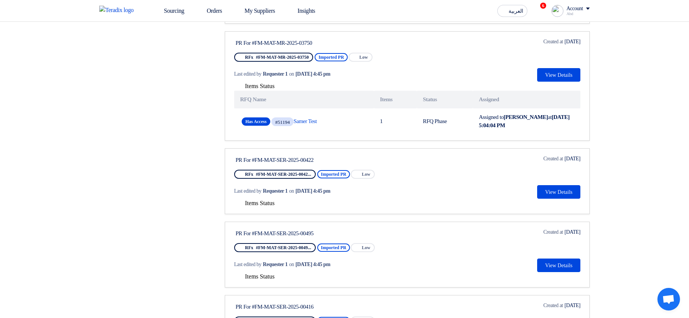
scroll to position [632, 0]
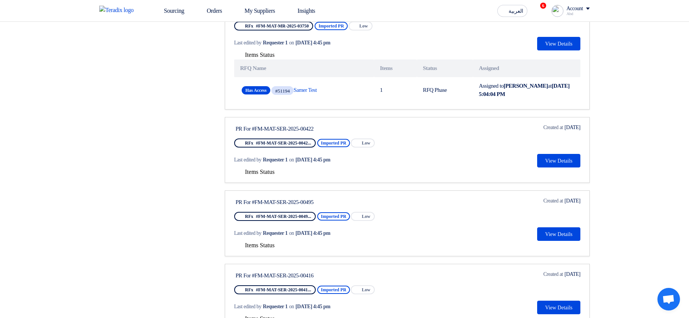
click at [259, 176] on div "Items Status" at bounding box center [407, 171] width 346 height 9
click at [273, 175] on span "Items Status" at bounding box center [260, 171] width 30 height 6
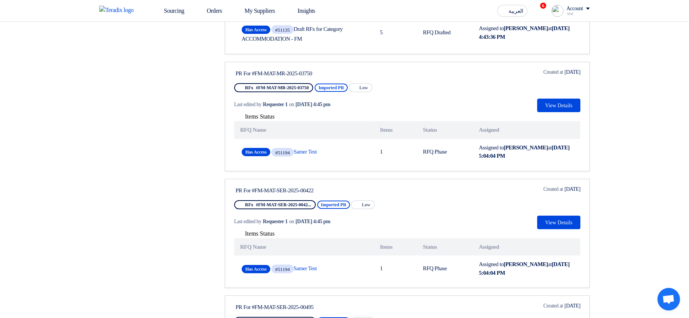
scroll to position [451, 0]
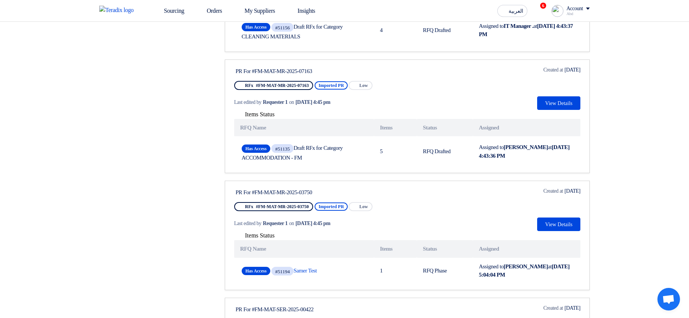
drag, startPoint x: 250, startPoint y: 195, endPoint x: 360, endPoint y: 202, distance: 110.4
click at [360, 202] on link "PR For #FM-MAT-MR-2025-03750 RFx #FM-MAT-MR-2025-03750 Imported PR Priority Low…" at bounding box center [407, 234] width 365 height 109
click at [493, 196] on link "PR For #FM-MAT-MR-2025-03750 RFx #FM-MAT-MR-2025-03750 Imported PR Priority Low…" at bounding box center [407, 234] width 365 height 109
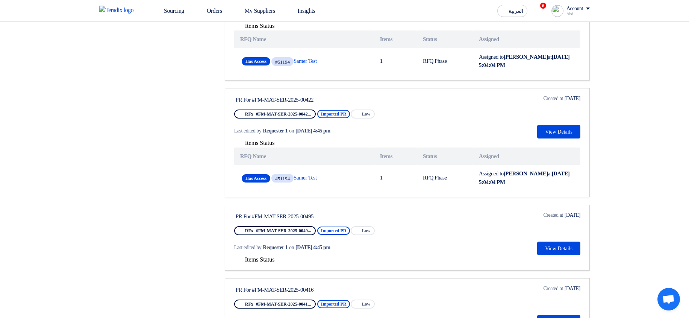
scroll to position [677, 0]
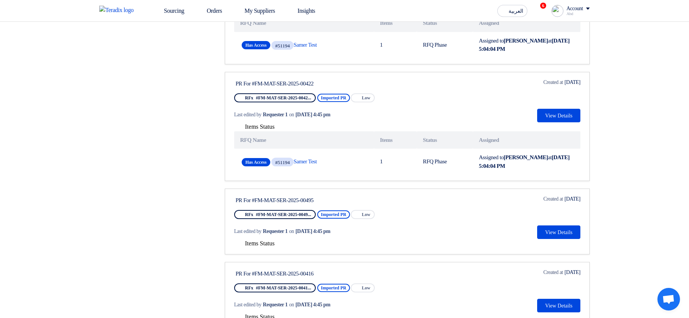
click at [259, 246] on span "Items Status" at bounding box center [260, 243] width 30 height 6
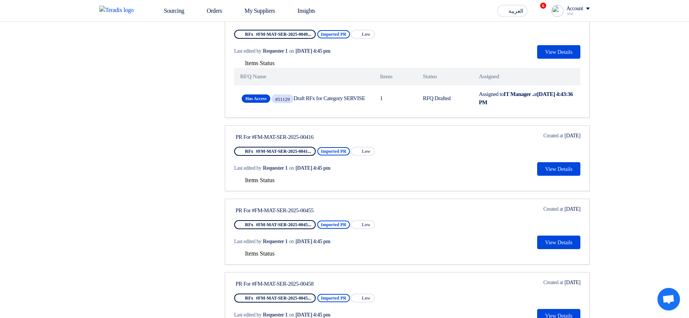
scroll to position [857, 0]
click at [274, 183] on span "Items Status" at bounding box center [260, 179] width 30 height 6
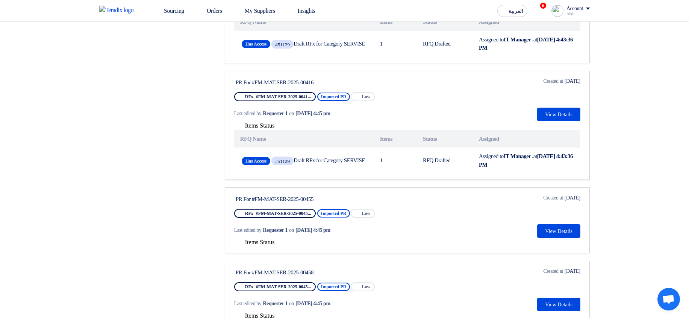
scroll to position [993, 0]
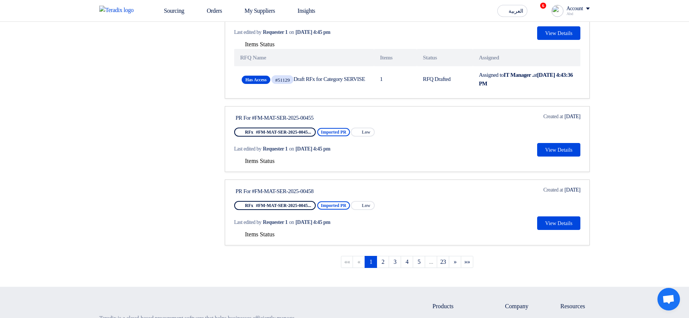
click at [258, 164] on span "Items Status" at bounding box center [260, 161] width 30 height 6
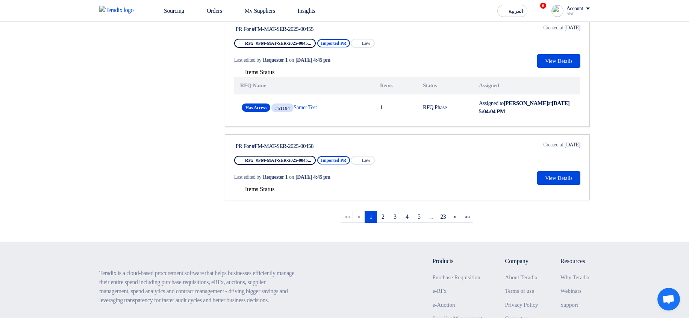
scroll to position [1083, 0]
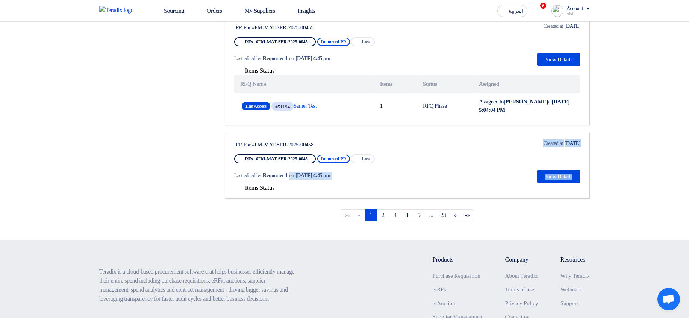
click at [268, 199] on link "PR For #FM-MAT-SER-2025-00458 RFx #FM-MAT-SER-2025-0045... Imported PR Priority…" at bounding box center [407, 166] width 365 height 66
click at [263, 191] on span "Items Status" at bounding box center [260, 187] width 30 height 6
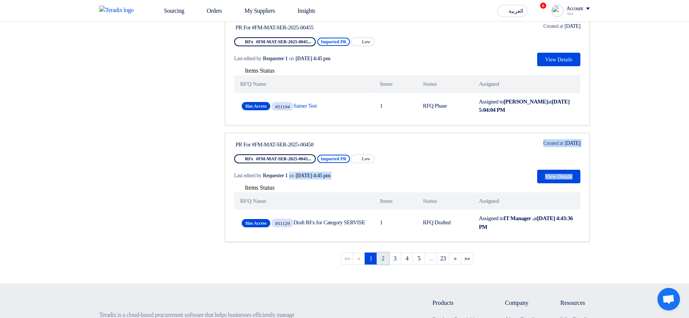
click at [382, 264] on link "2" at bounding box center [383, 258] width 12 height 12
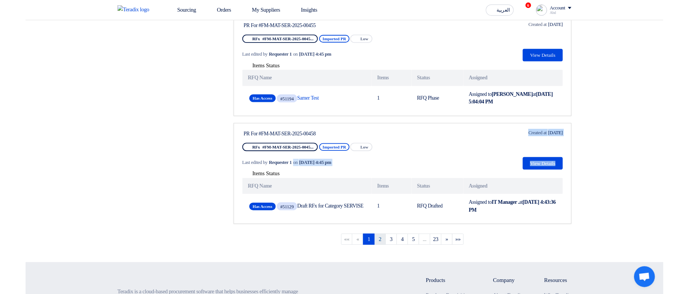
scroll to position [0, 0]
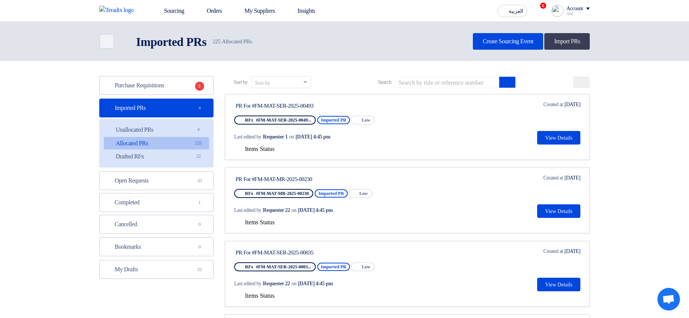
click at [275, 152] on button "Items Status" at bounding box center [254, 150] width 41 height 8
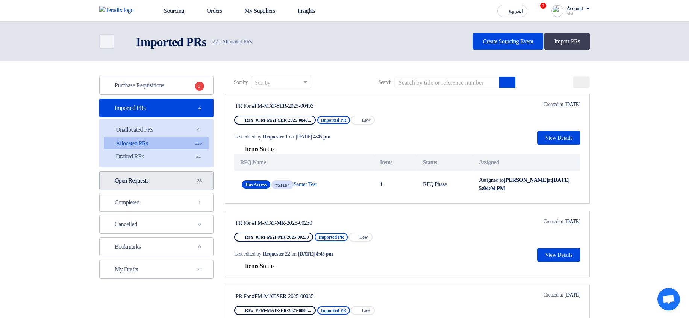
click at [160, 182] on link "Open Requests Open Requests 33" at bounding box center [156, 180] width 114 height 19
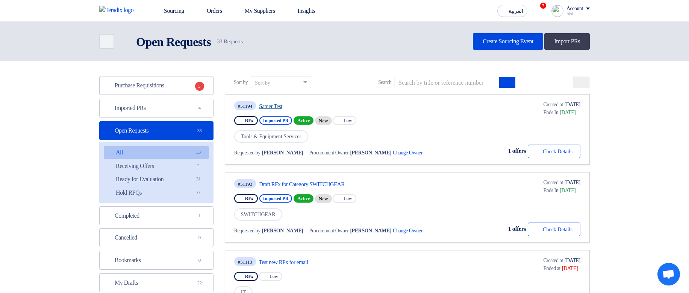
click at [268, 108] on link "Samer Test" at bounding box center [329, 106] width 141 height 7
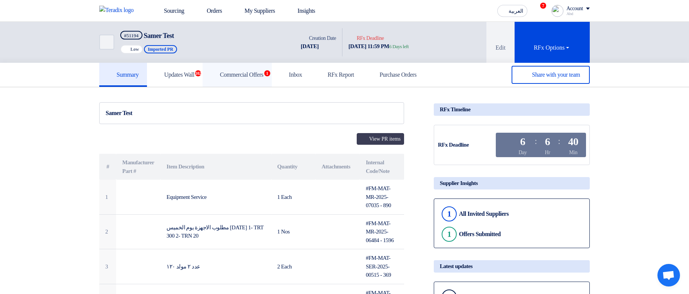
click at [260, 81] on link "Commercial Offers 1" at bounding box center [237, 75] width 69 height 24
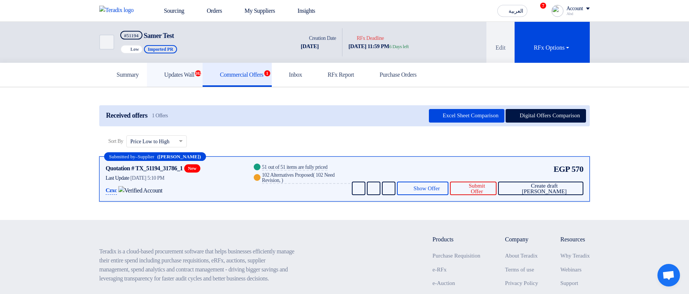
click at [198, 83] on link "Updates Wall 102" at bounding box center [175, 75] width 56 height 24
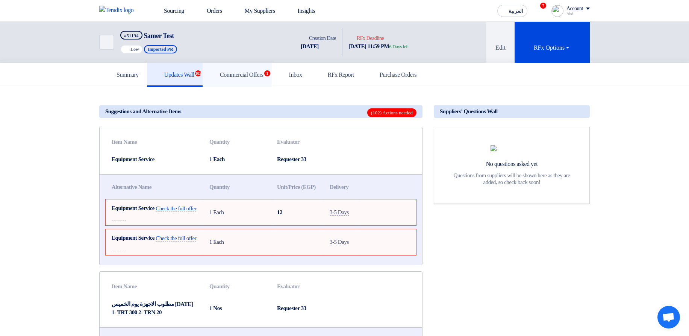
click at [259, 66] on link "Commercial Offers 1" at bounding box center [237, 75] width 69 height 24
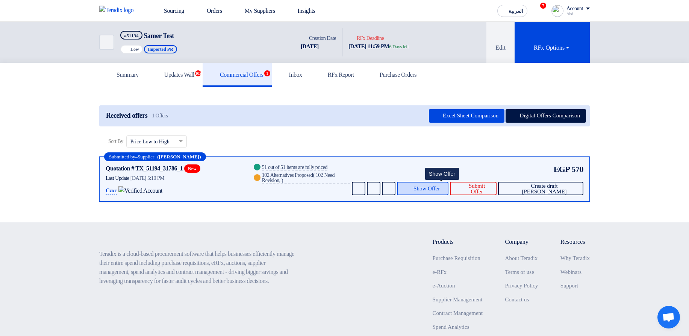
click at [435, 190] on span "Show Offer" at bounding box center [427, 189] width 26 height 6
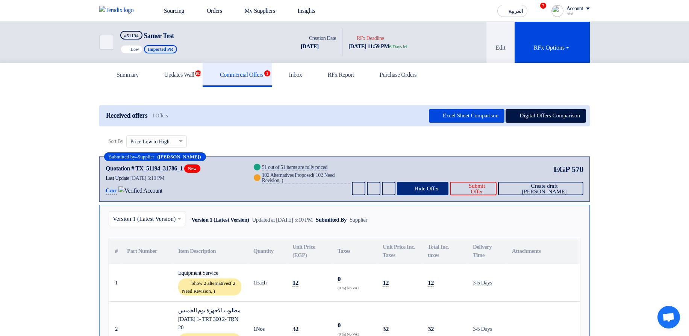
scroll to position [135, 0]
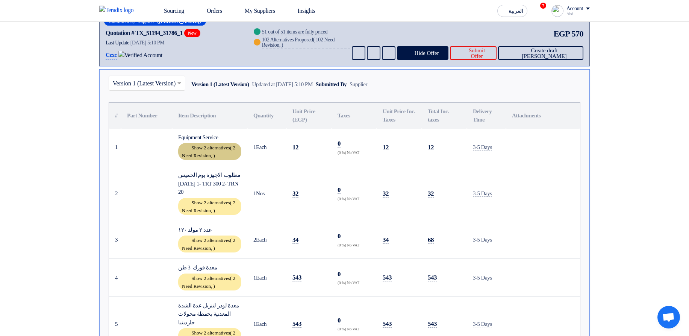
click at [214, 153] on span "2 Need Revision," at bounding box center [208, 152] width 53 height 14
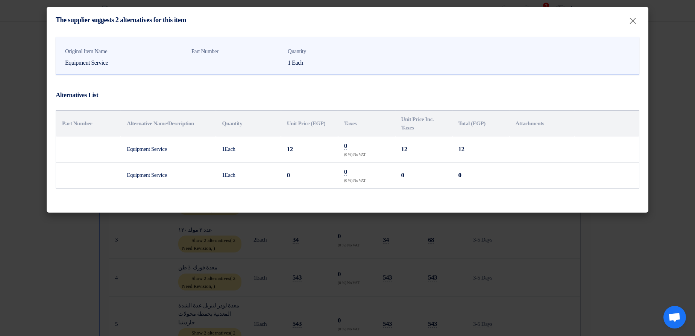
click at [496, 251] on modal-container "The supplier suggests 2 alternatives for this item × Original Item Name Equipme…" at bounding box center [347, 168] width 695 height 336
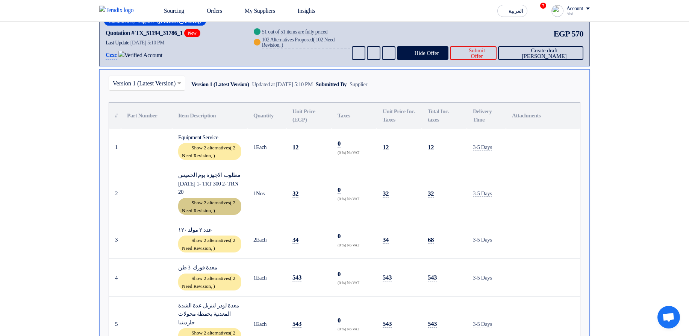
click at [210, 210] on span "2 Need Revision," at bounding box center [208, 207] width 53 height 14
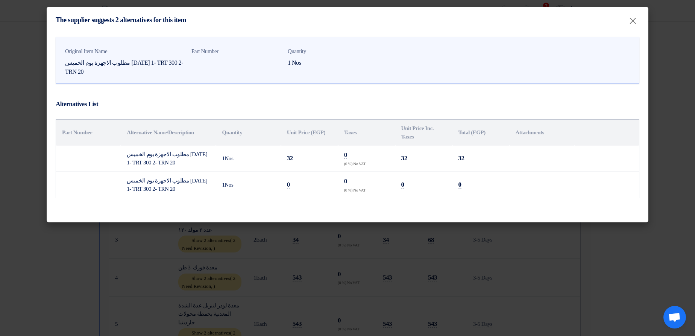
click at [424, 262] on modal-container "The supplier suggests 2 alternatives for this item × Original Item Name مطلوب ا…" at bounding box center [347, 168] width 695 height 336
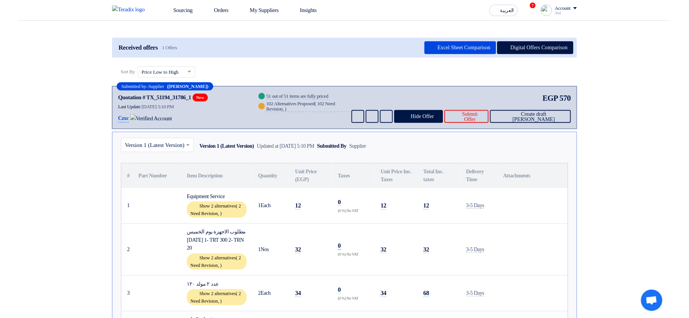
scroll to position [0, 0]
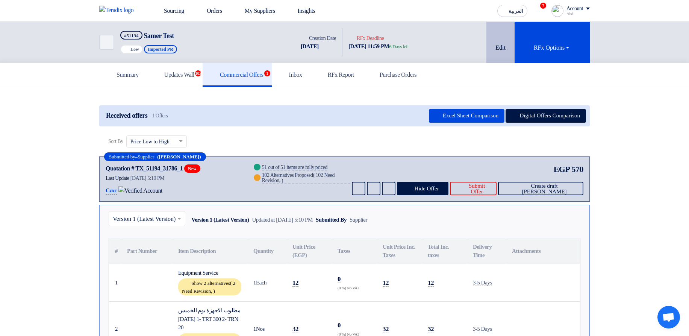
click at [506, 31] on button "Edit" at bounding box center [501, 42] width 28 height 41
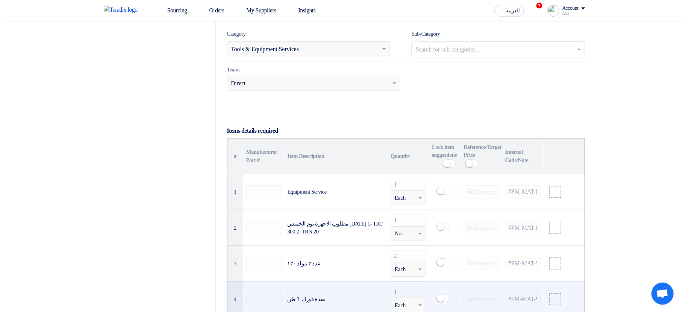
scroll to position [406, 0]
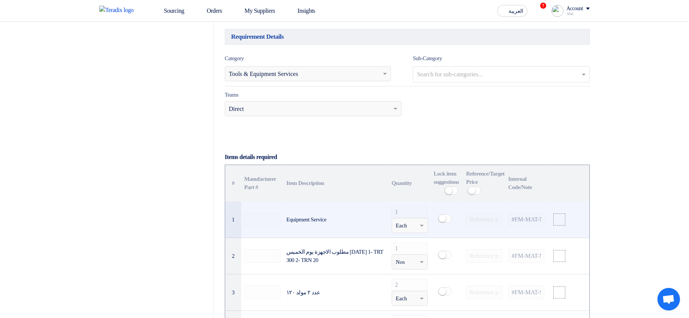
click at [305, 222] on div "Equipment Service" at bounding box center [336, 219] width 99 height 9
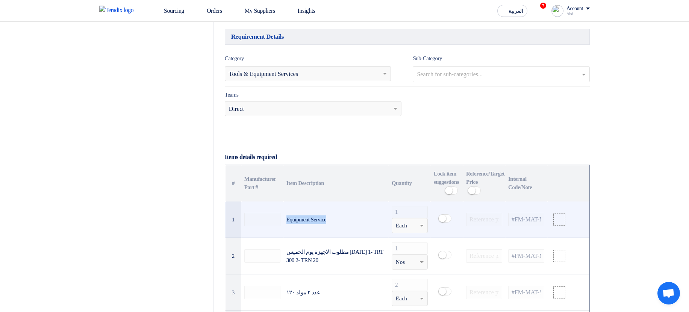
click at [317, 222] on div "Equipment Service" at bounding box center [336, 219] width 99 height 9
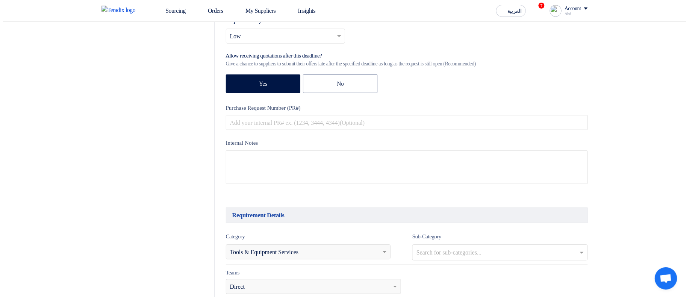
scroll to position [0, 0]
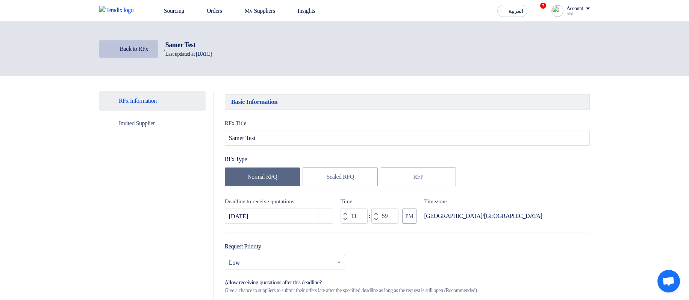
click at [129, 51] on span "Back to RFx" at bounding box center [134, 48] width 29 height 6
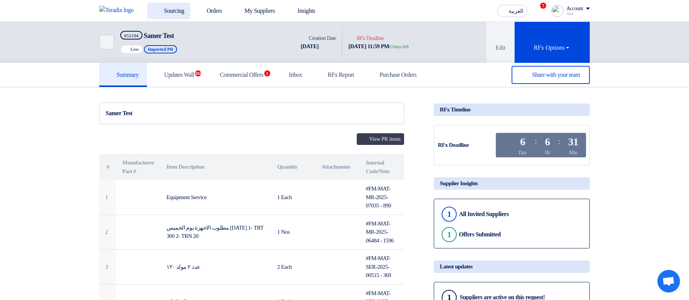
click at [166, 8] on link "Sourcing" at bounding box center [168, 11] width 43 height 17
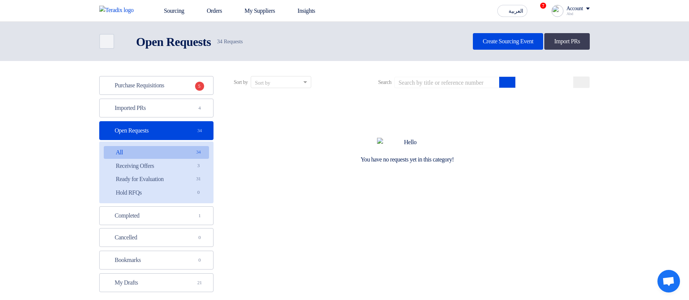
drag, startPoint x: 447, startPoint y: 124, endPoint x: 429, endPoint y: 122, distance: 18.6
click at [429, 122] on div "You have no requests yet in this category!" at bounding box center [407, 150] width 365 height 113
click at [191, 162] on link "Receiving Offers Receiving Offers 3" at bounding box center [156, 165] width 105 height 13
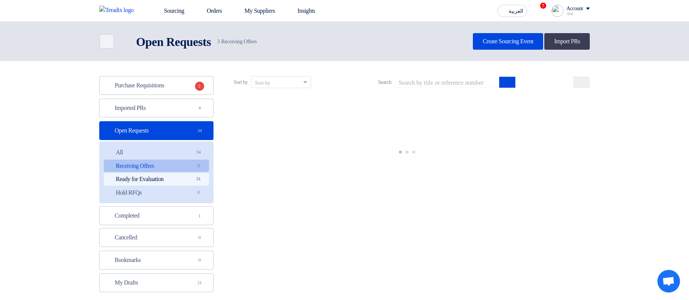
click at [174, 183] on link "Ready for Evaluation Ready for Evaluation 31" at bounding box center [156, 179] width 105 height 13
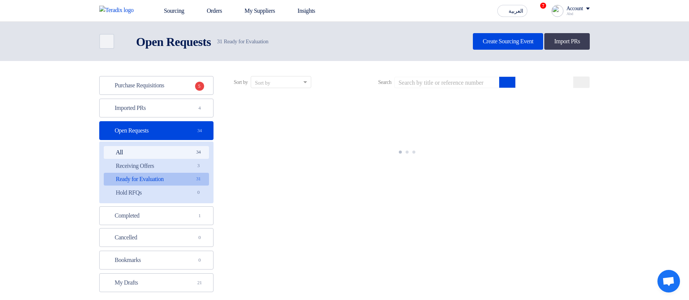
click at [167, 146] on link "All All 34" at bounding box center [156, 152] width 105 height 13
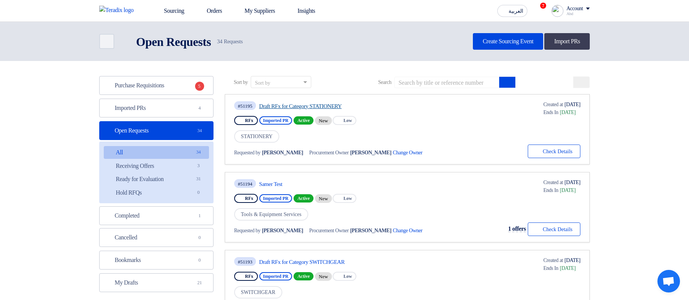
click at [319, 107] on link "Draft RFx for Category STATIONERY" at bounding box center [329, 106] width 141 height 7
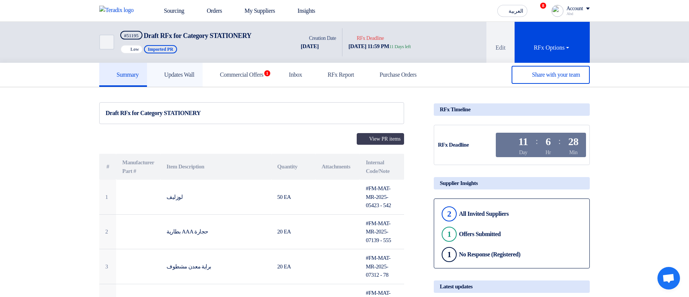
click at [182, 79] on link "Updates Wall" at bounding box center [175, 75] width 56 height 24
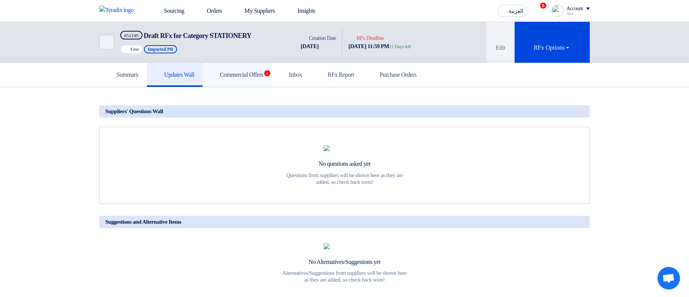
click at [261, 74] on h5 "Commercial Offers 1" at bounding box center [237, 75] width 53 height 8
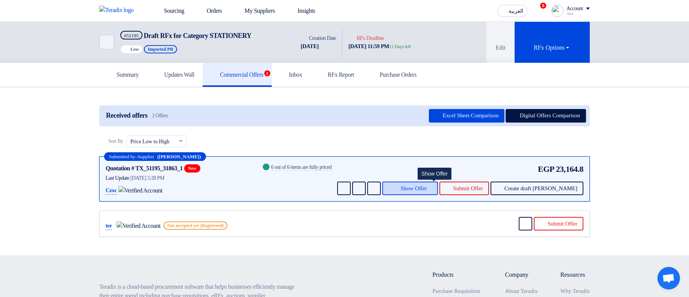
click at [427, 186] on span "Show Offer" at bounding box center [414, 189] width 26 height 6
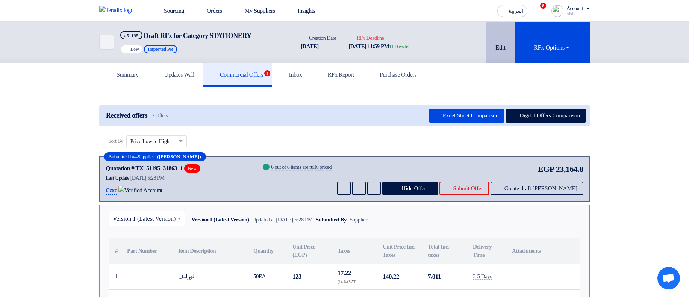
click at [493, 29] on button "Edit" at bounding box center [501, 42] width 28 height 41
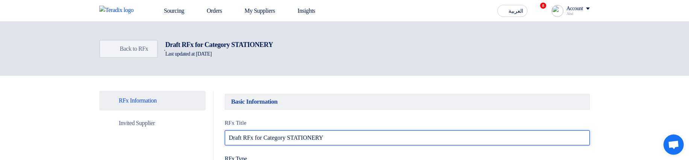
click at [348, 134] on input "Draft RFx for Category STATIONERY" at bounding box center [407, 137] width 365 height 15
click at [350, 135] on input "Draft RFx for Category STATIONERY" at bounding box center [407, 137] width 365 height 15
click at [345, 142] on input "Draft RFx for Category STATIONERY" at bounding box center [407, 137] width 365 height 15
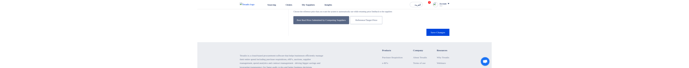
scroll to position [1489, 0]
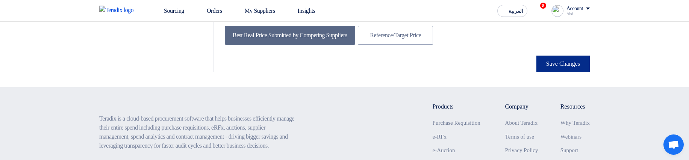
type input "Draft RFx for Category STATIONERY (updated 1)"
click at [552, 72] on button "Save Changes" at bounding box center [563, 64] width 53 height 17
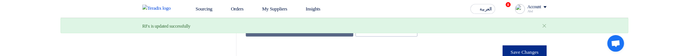
scroll to position [0, 0]
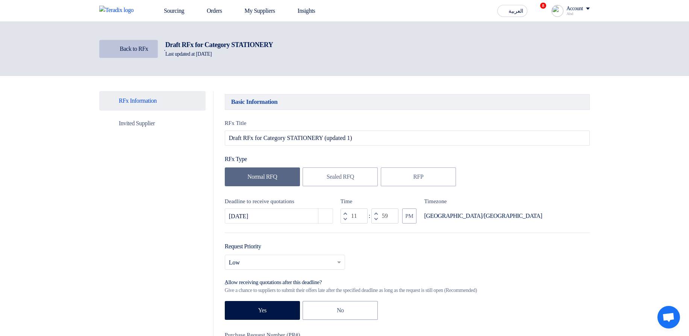
click at [144, 49] on span "Back to RFx" at bounding box center [134, 48] width 29 height 6
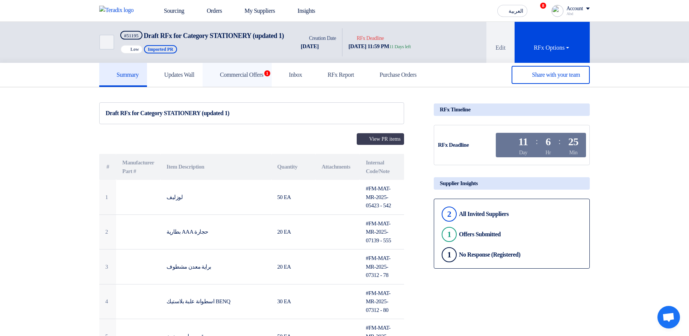
click at [218, 87] on link "Commercial Offers 1" at bounding box center [237, 75] width 69 height 24
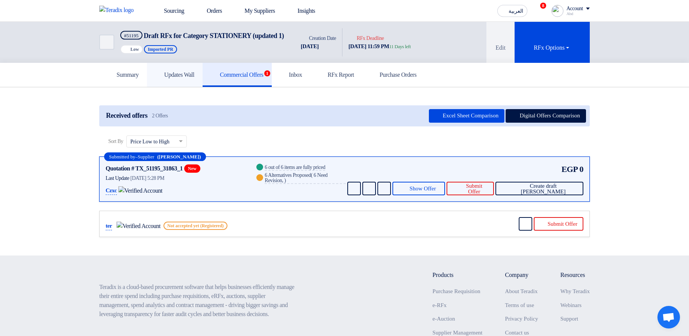
click at [187, 87] on link "Updates Wall" at bounding box center [175, 75] width 56 height 24
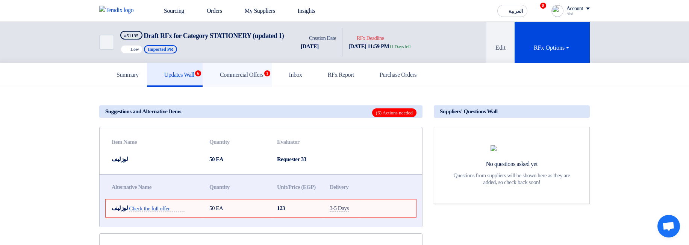
click at [261, 56] on link "Commercial Offers 1" at bounding box center [237, 75] width 69 height 24
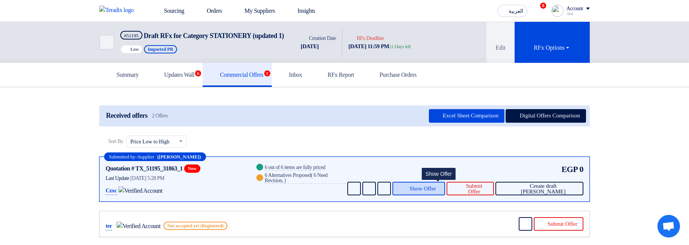
click at [435, 56] on span "Show Offer" at bounding box center [423, 189] width 26 height 6
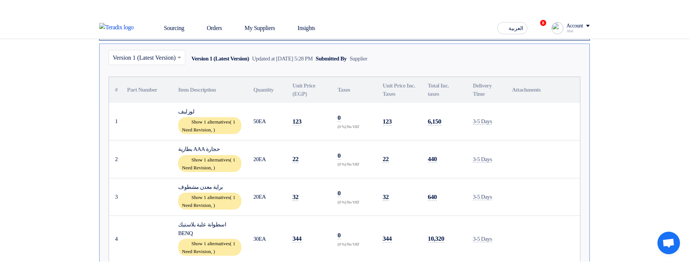
scroll to position [180, 0]
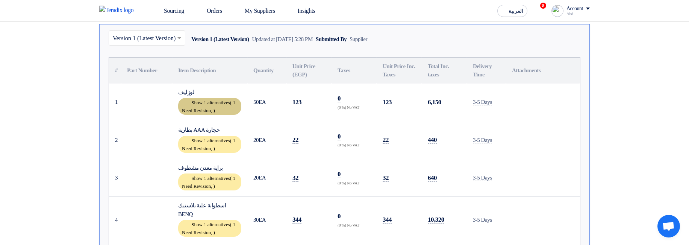
click at [221, 56] on div "Show 1 alternatives ( 1 Need Revision, )" at bounding box center [209, 106] width 63 height 17
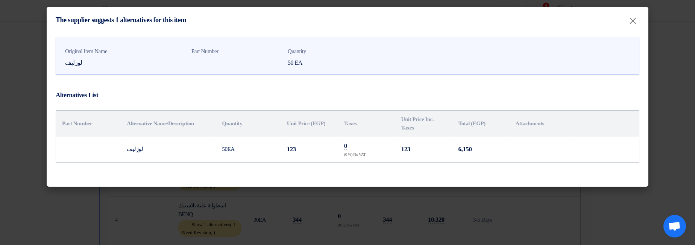
drag, startPoint x: 334, startPoint y: 143, endPoint x: 527, endPoint y: 156, distance: 193.7
click at [527, 56] on tr "لوزليف 50 EA 123 0 (0 %) No VAT 123 6,150" at bounding box center [347, 149] width 583 height 26
click at [534, 56] on td at bounding box center [541, 149] width 65 height 26
click at [458, 56] on modal-container "The supplier suggests 1 alternatives for this item × Original Item Name لوزليف …" at bounding box center [347, 122] width 695 height 245
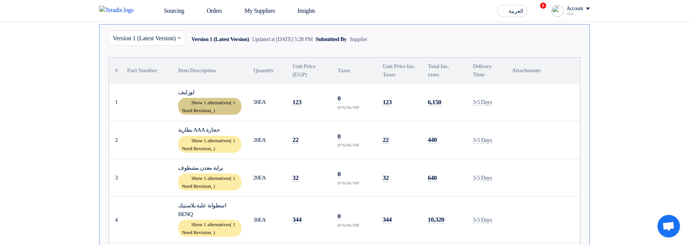
click at [231, 56] on div "Show 1 alternatives ( 1 Need Revision, )" at bounding box center [209, 106] width 63 height 17
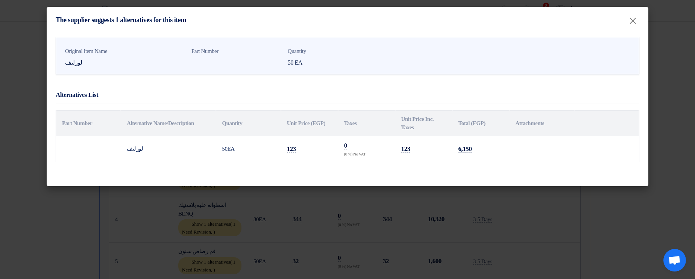
click at [446, 56] on modal-container "The supplier suggests 1 alternatives for this item × Original Item Name لوزليف …" at bounding box center [347, 139] width 695 height 279
